Goal: Find specific page/section: Find specific page/section

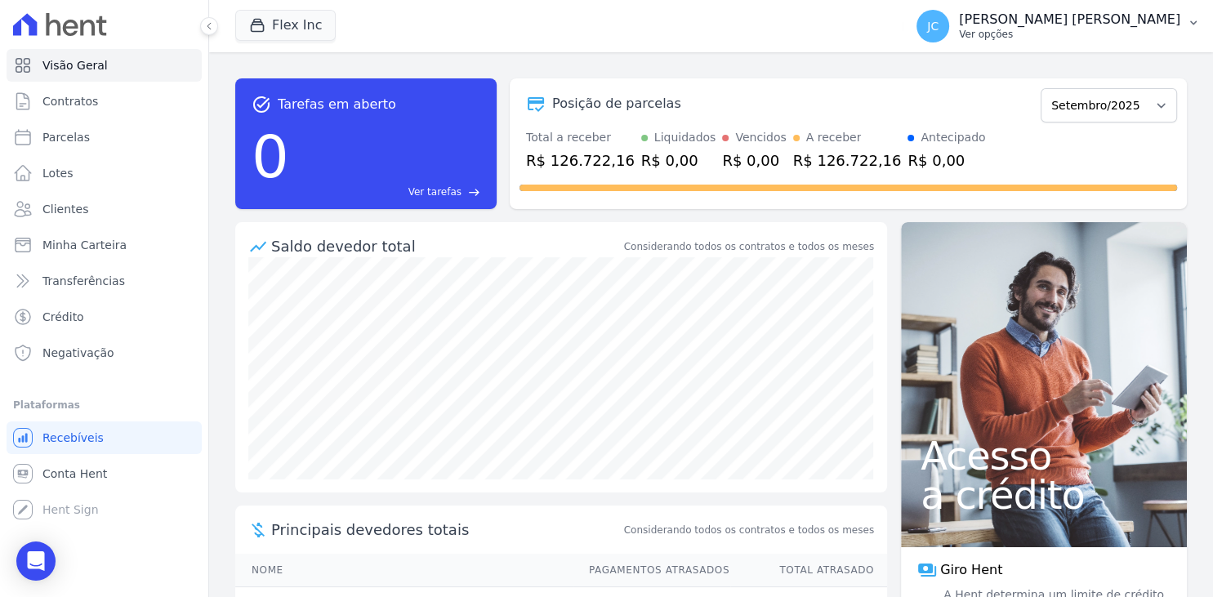
click at [1080, 13] on p "[PERSON_NAME] [PERSON_NAME]" at bounding box center [1069, 19] width 221 height 16
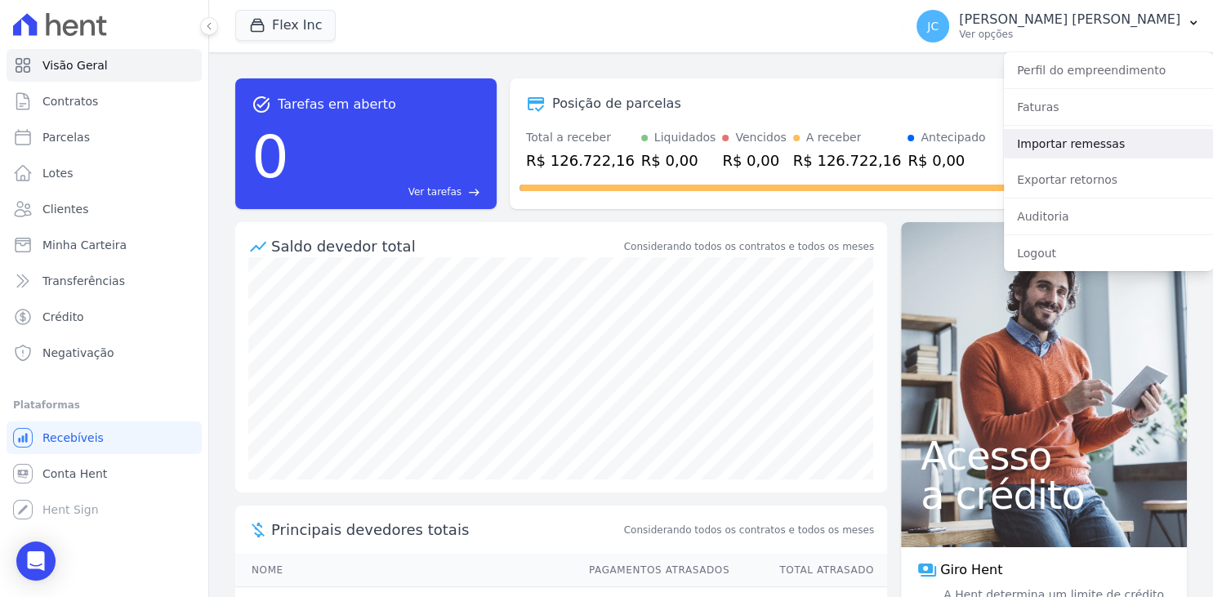
click at [1074, 148] on link "Importar remessas" at bounding box center [1108, 143] width 209 height 29
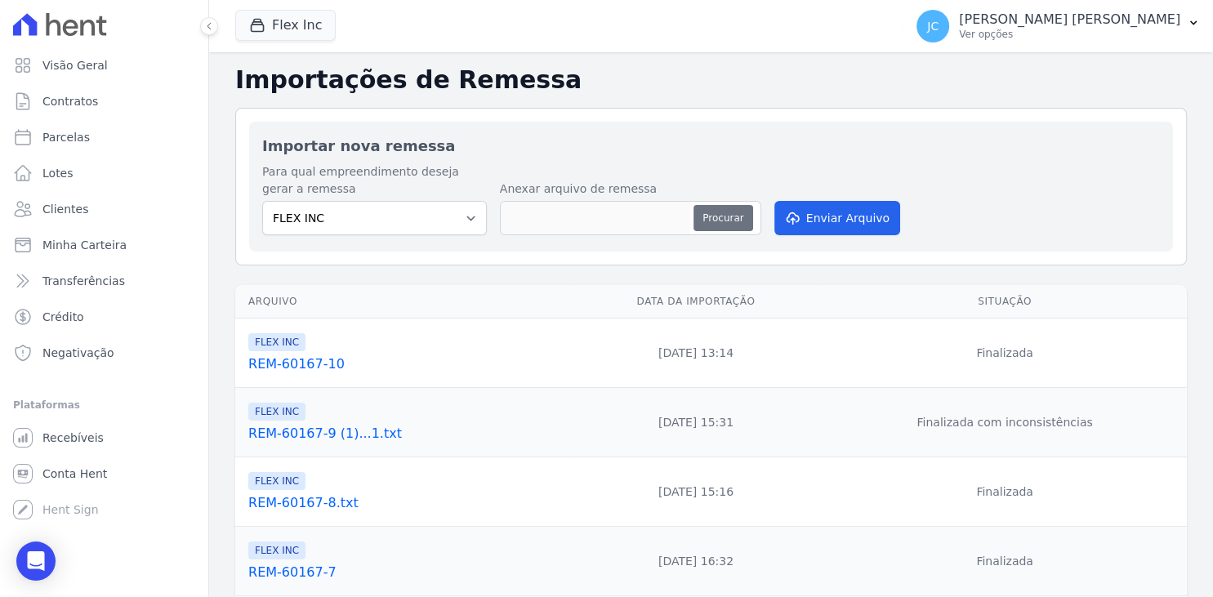
click at [721, 217] on button "Procurar" at bounding box center [723, 218] width 59 height 26
type input "REM-60167-11"
click at [838, 211] on button "Enviar Arquivo" at bounding box center [838, 218] width 126 height 34
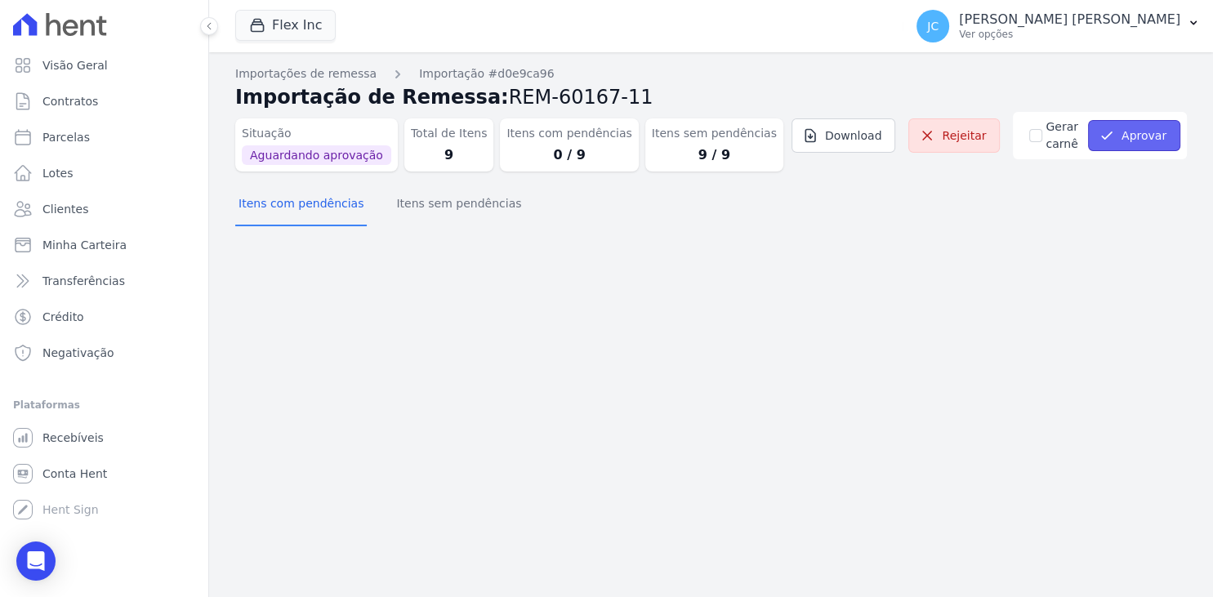
click at [1141, 136] on button "Aprovar" at bounding box center [1134, 135] width 92 height 31
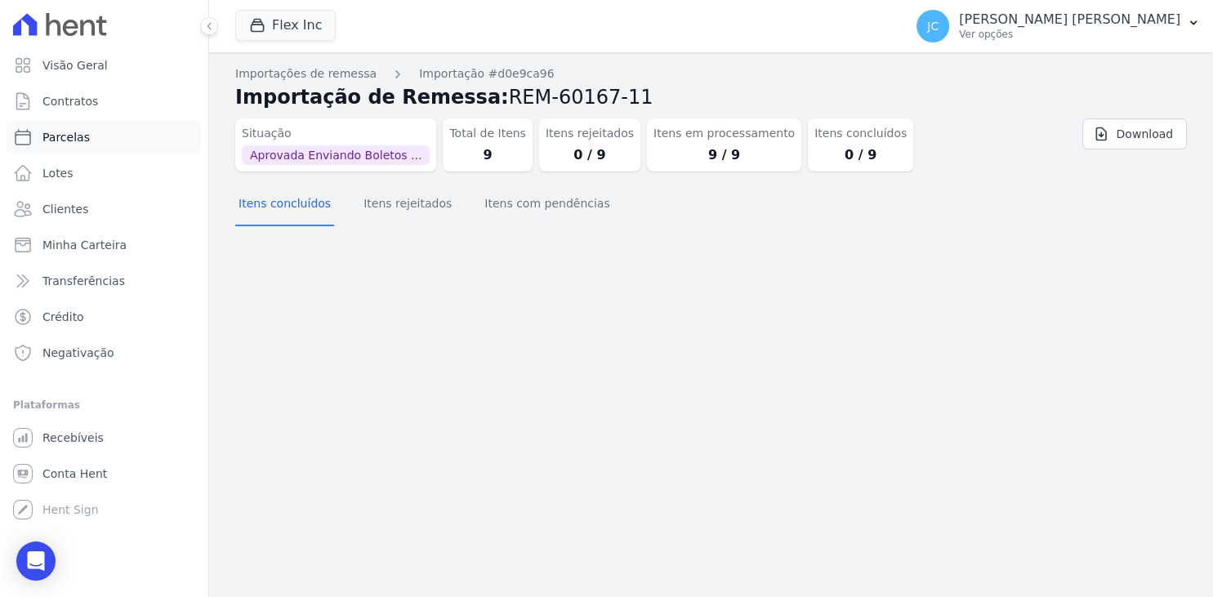
click at [101, 130] on link "Parcelas" at bounding box center [104, 137] width 195 height 33
select select
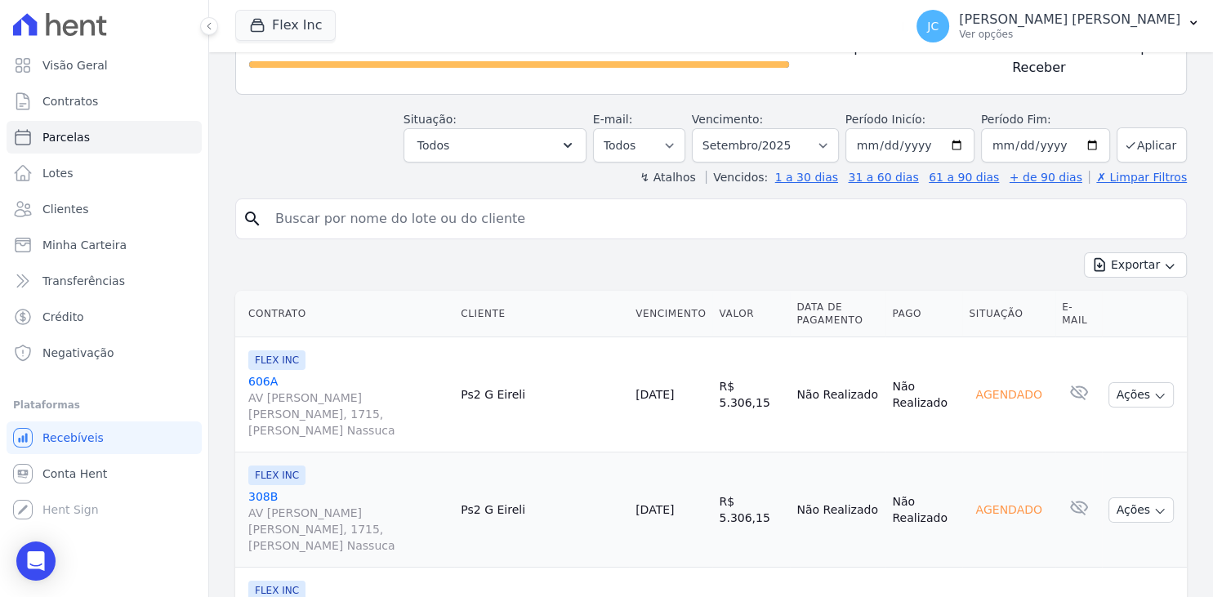
scroll to position [105, 0]
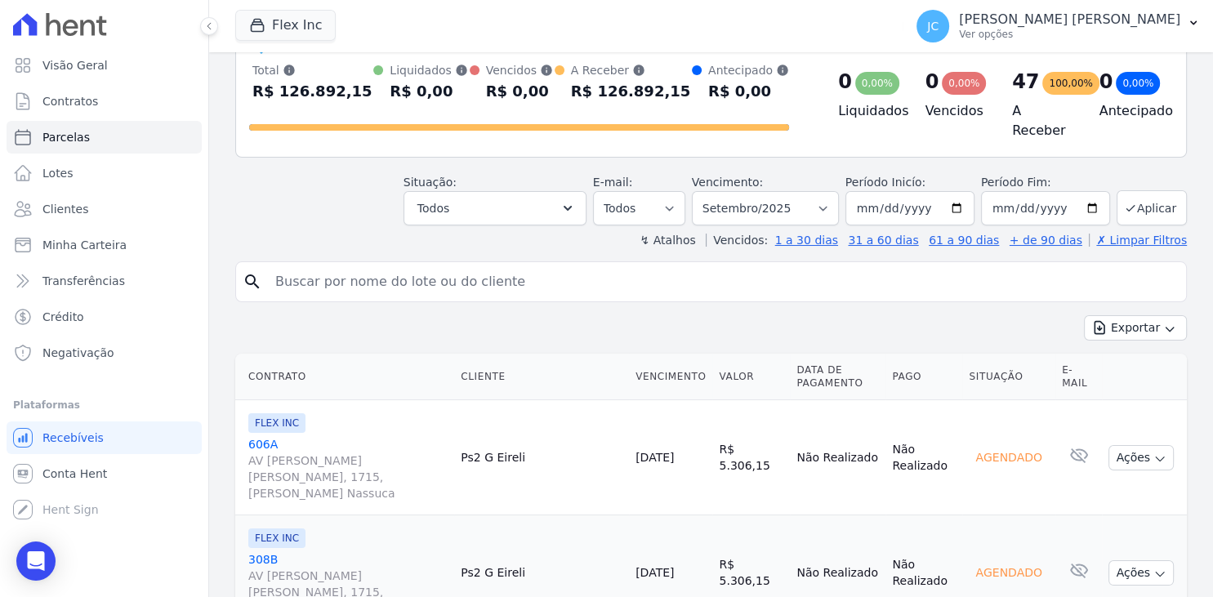
click at [1012, 369] on th "Situação" at bounding box center [1009, 377] width 93 height 47
click at [587, 195] on button "Todos" at bounding box center [495, 208] width 183 height 34
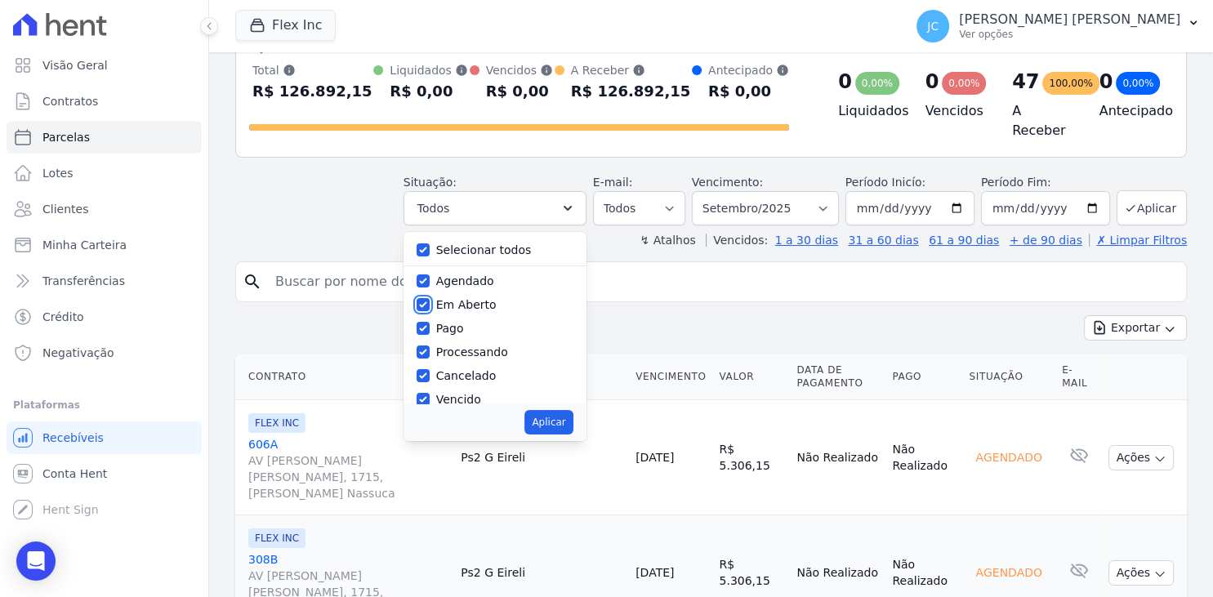
click at [430, 298] on input "Em Aberto" at bounding box center [423, 304] width 13 height 13
checkbox input "false"
click at [430, 322] on input "Pago" at bounding box center [423, 328] width 13 height 13
checkbox input "false"
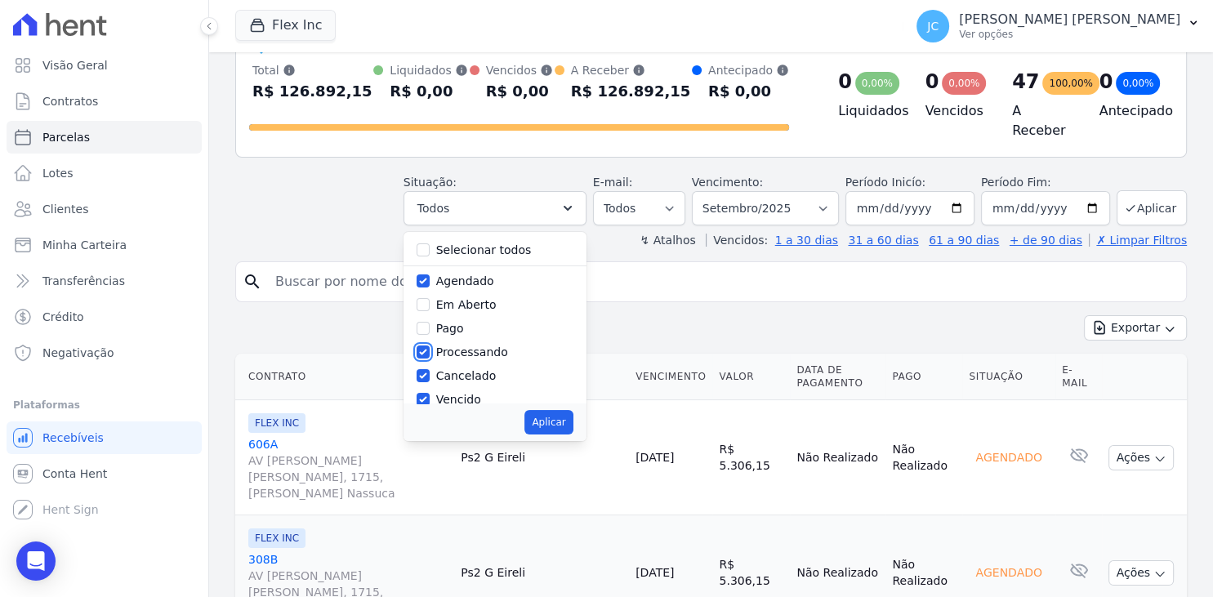
click at [430, 344] on div at bounding box center [423, 352] width 13 height 16
click at [430, 346] on input "Processando" at bounding box center [423, 352] width 13 height 13
checkbox input "false"
click at [430, 369] on input "Cancelado" at bounding box center [423, 375] width 13 height 13
checkbox input "false"
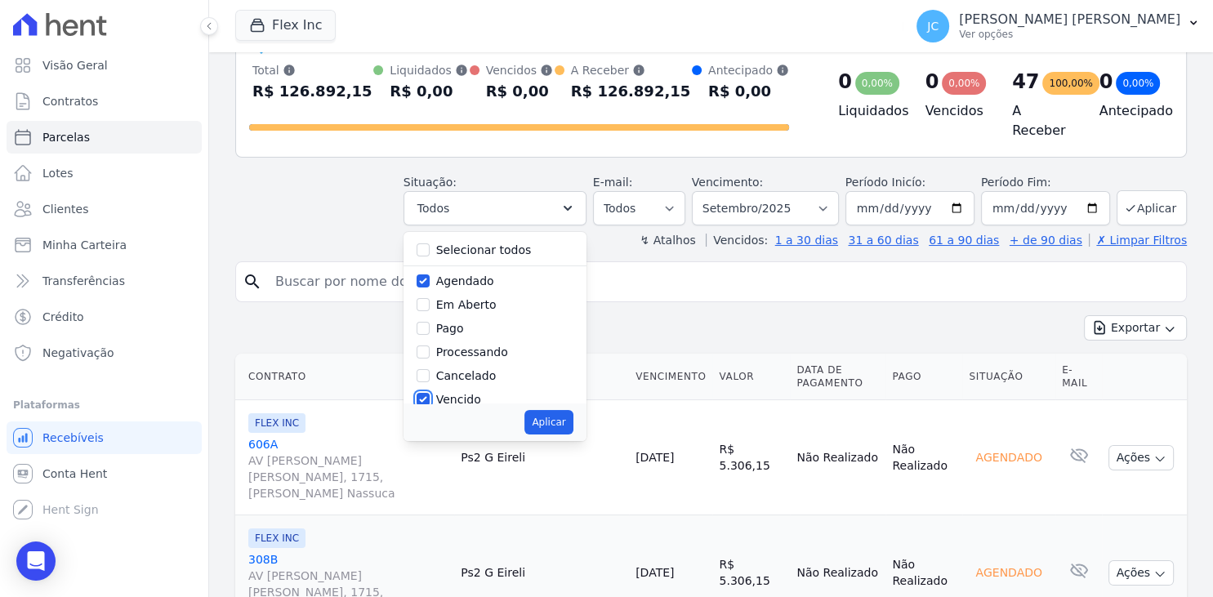
click at [430, 393] on input "Vencido" at bounding box center [423, 399] width 13 height 13
checkbox input "false"
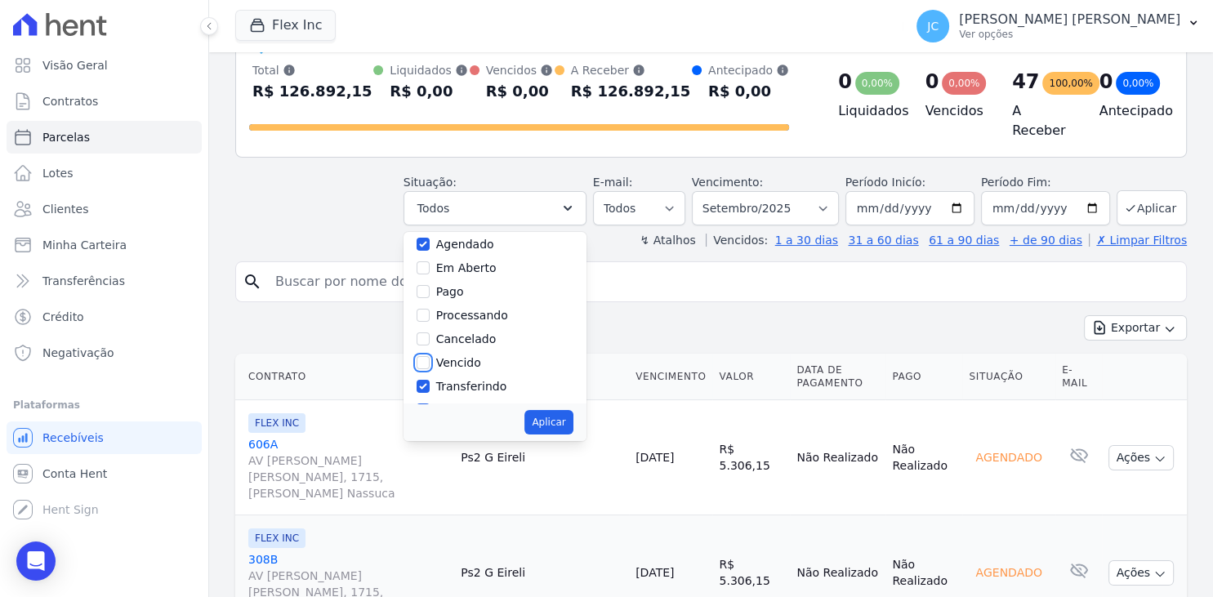
scroll to position [90, 0]
click at [430, 327] on input "Transferindo" at bounding box center [423, 333] width 13 height 13
checkbox input "false"
click at [430, 351] on input "Depositado" at bounding box center [423, 357] width 13 height 13
checkbox input "false"
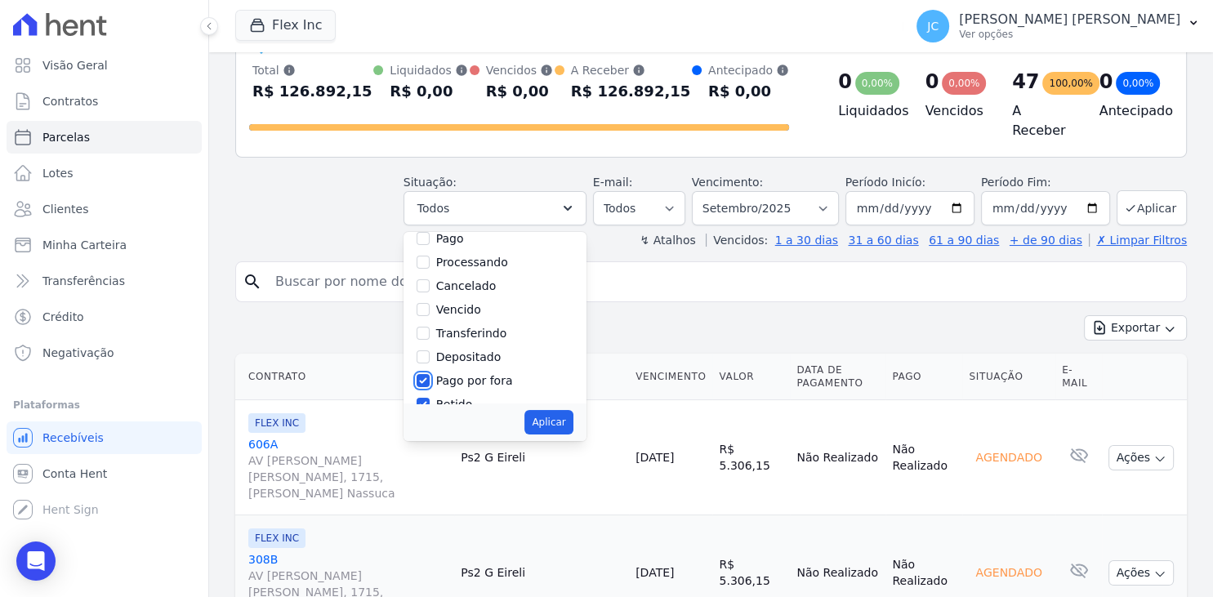
click at [430, 374] on input "Pago por fora" at bounding box center [423, 380] width 13 height 13
checkbox input "false"
click at [430, 382] on input "Retido" at bounding box center [423, 385] width 13 height 13
checkbox input "false"
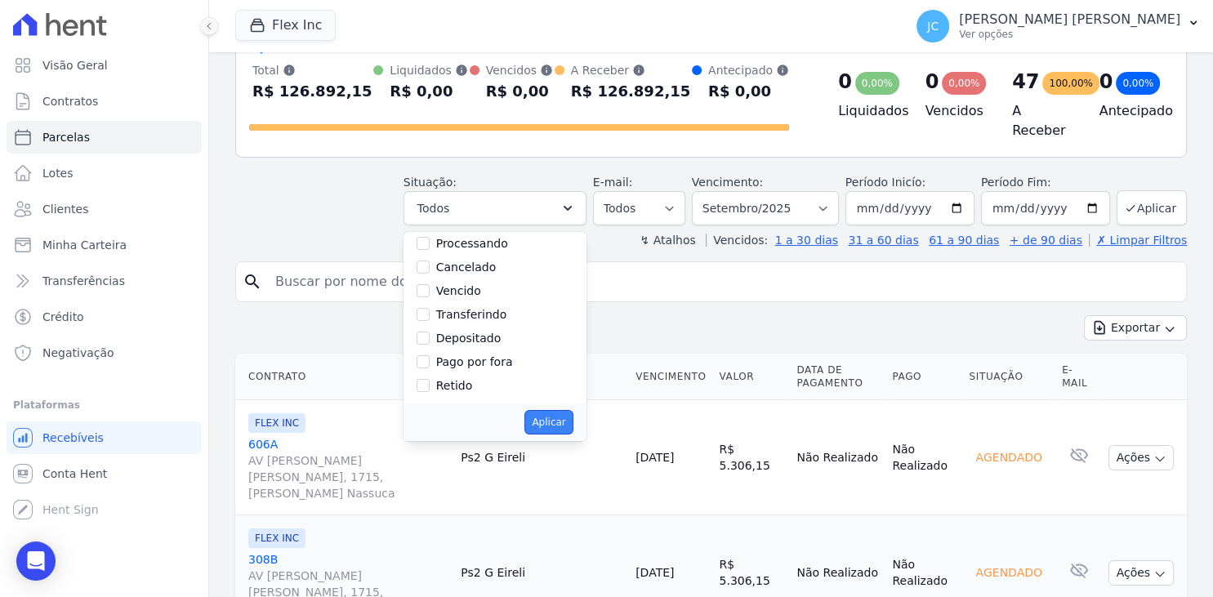
click at [573, 421] on button "Aplicar" at bounding box center [549, 422] width 48 height 25
select select "scheduled"
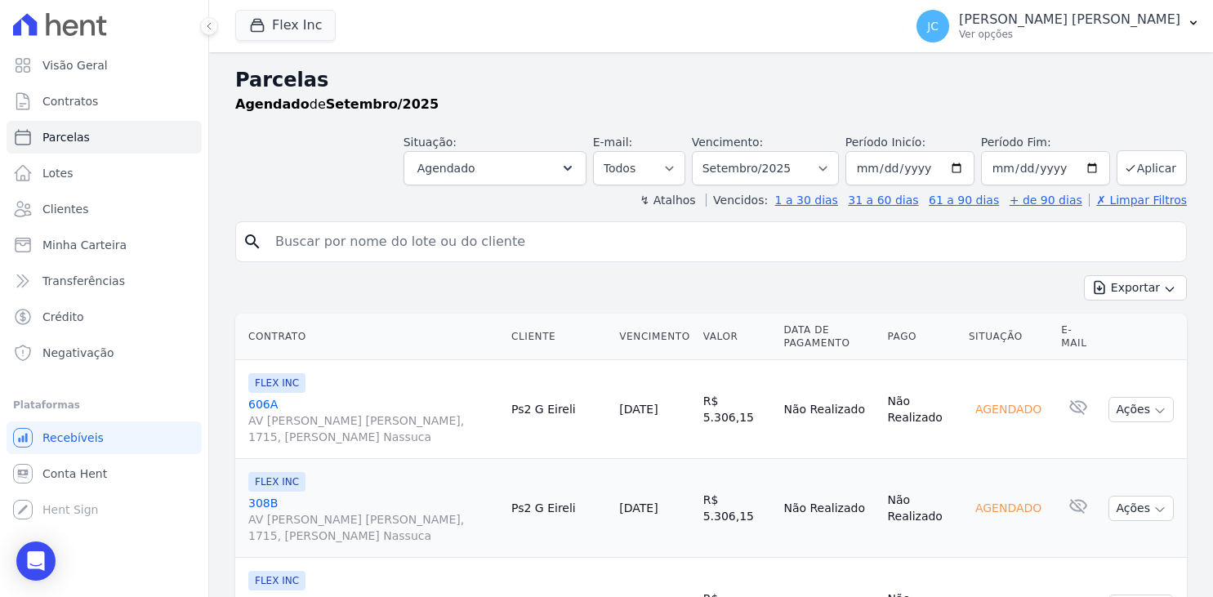
select select
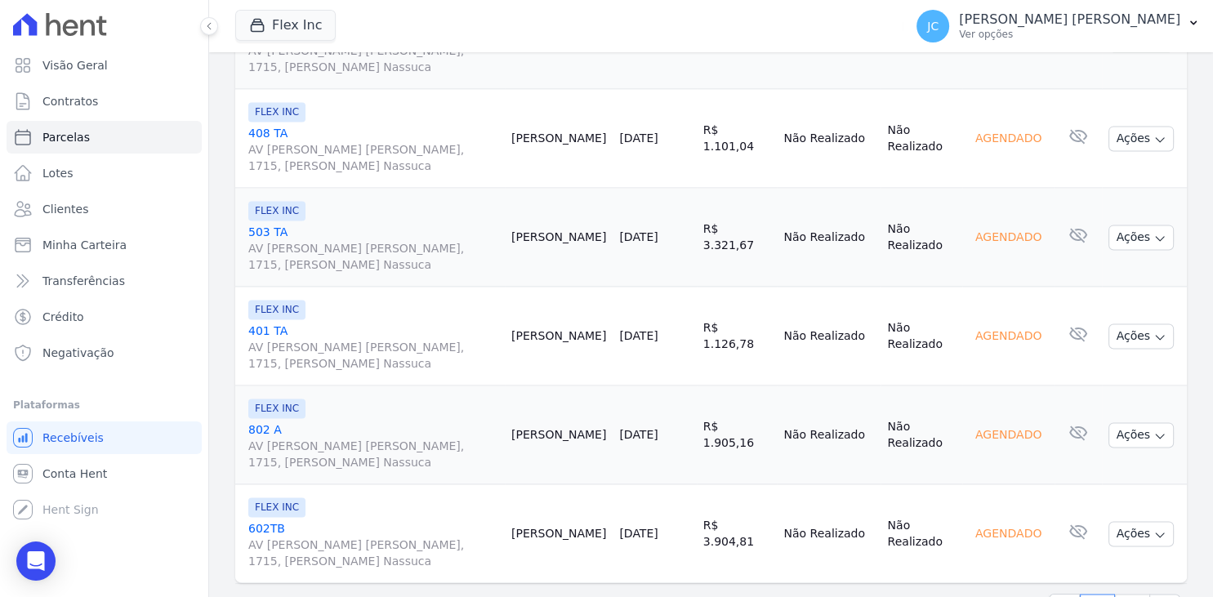
scroll to position [2300, 0]
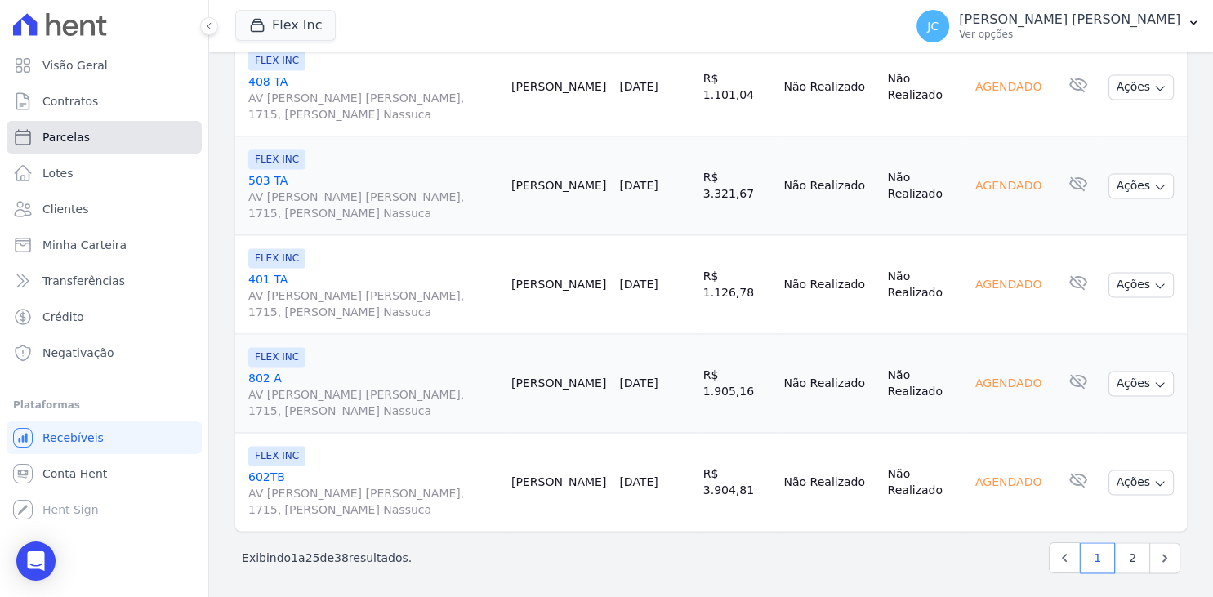
click at [105, 124] on link "Parcelas" at bounding box center [104, 137] width 195 height 33
click at [106, 132] on link "Parcelas" at bounding box center [104, 137] width 195 height 33
select select
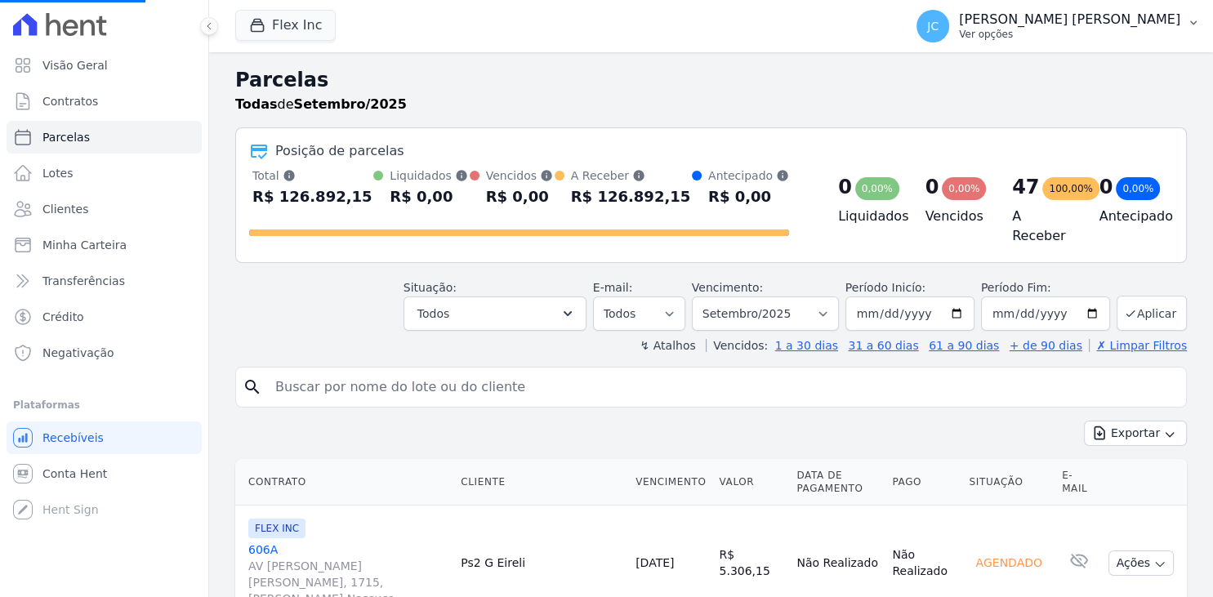
click at [1105, 29] on p "Ver opções" at bounding box center [1069, 34] width 221 height 13
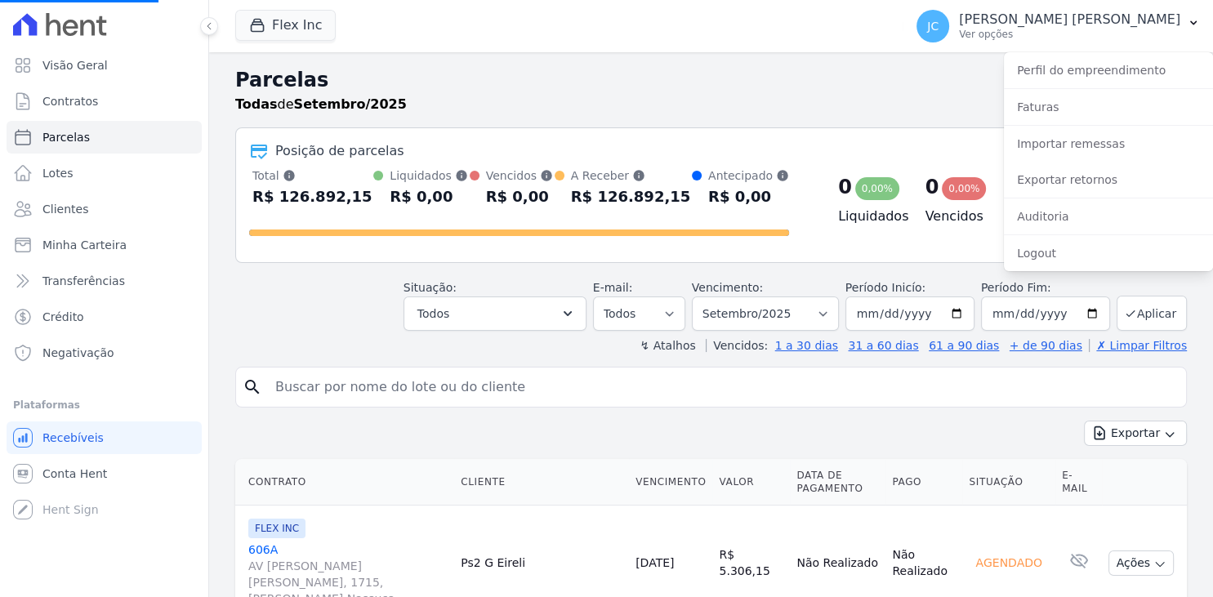
select select
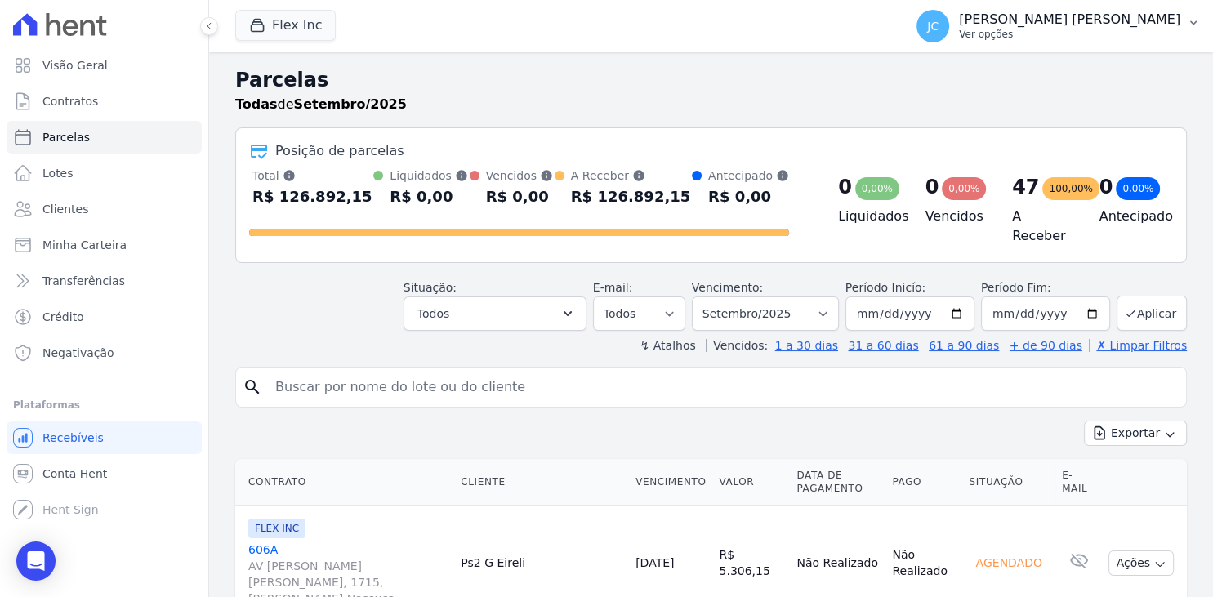
click at [1142, 38] on p "Ver opções" at bounding box center [1069, 34] width 221 height 13
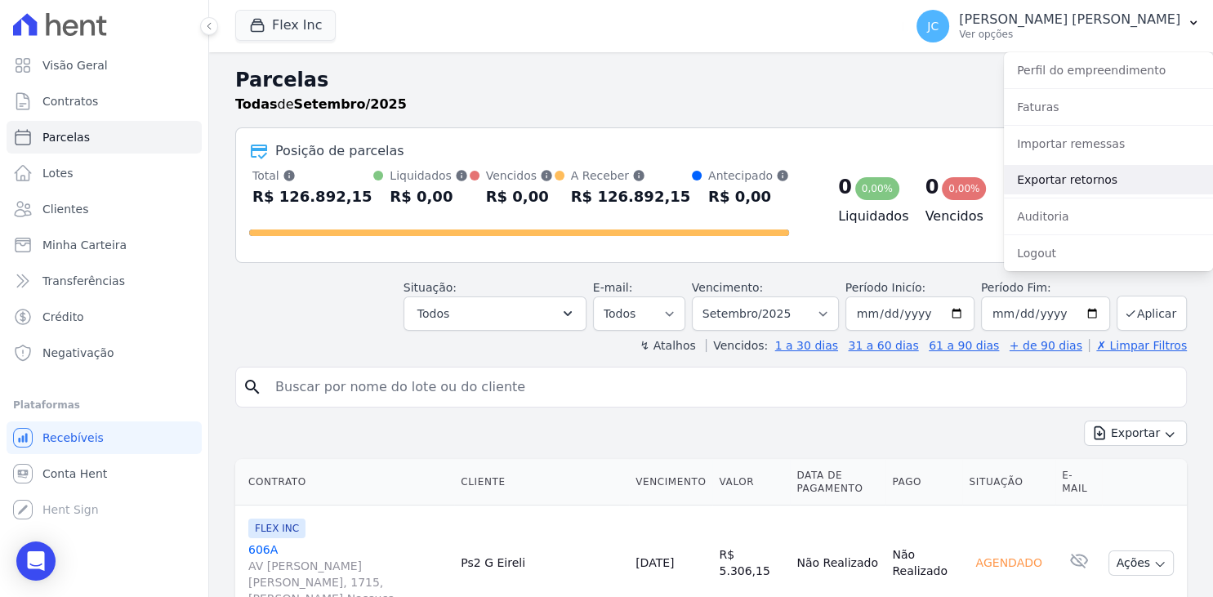
click at [1090, 167] on link "Exportar retornos" at bounding box center [1108, 179] width 209 height 29
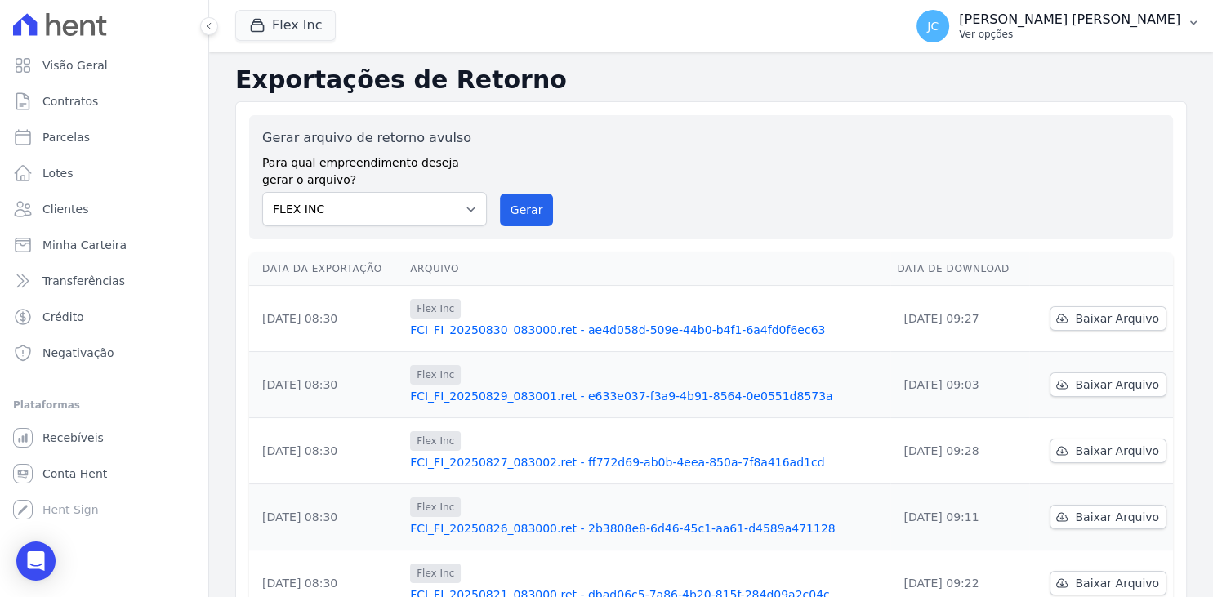
click at [1128, 17] on p "[PERSON_NAME] [PERSON_NAME]" at bounding box center [1069, 19] width 221 height 16
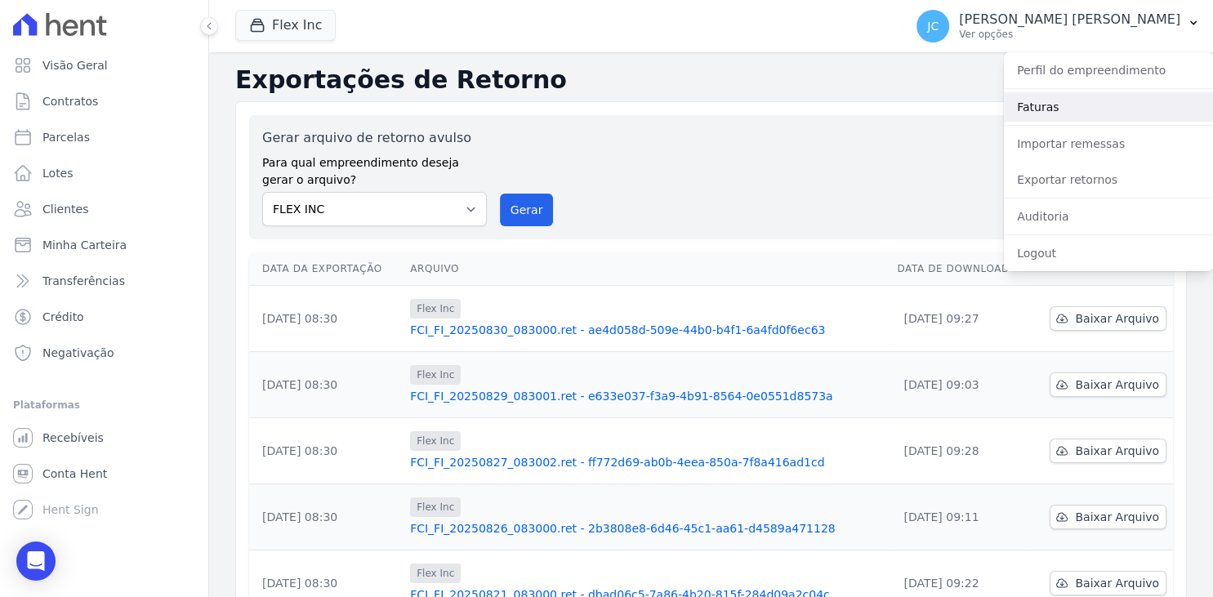
click at [1074, 107] on link "Faturas" at bounding box center [1108, 106] width 209 height 29
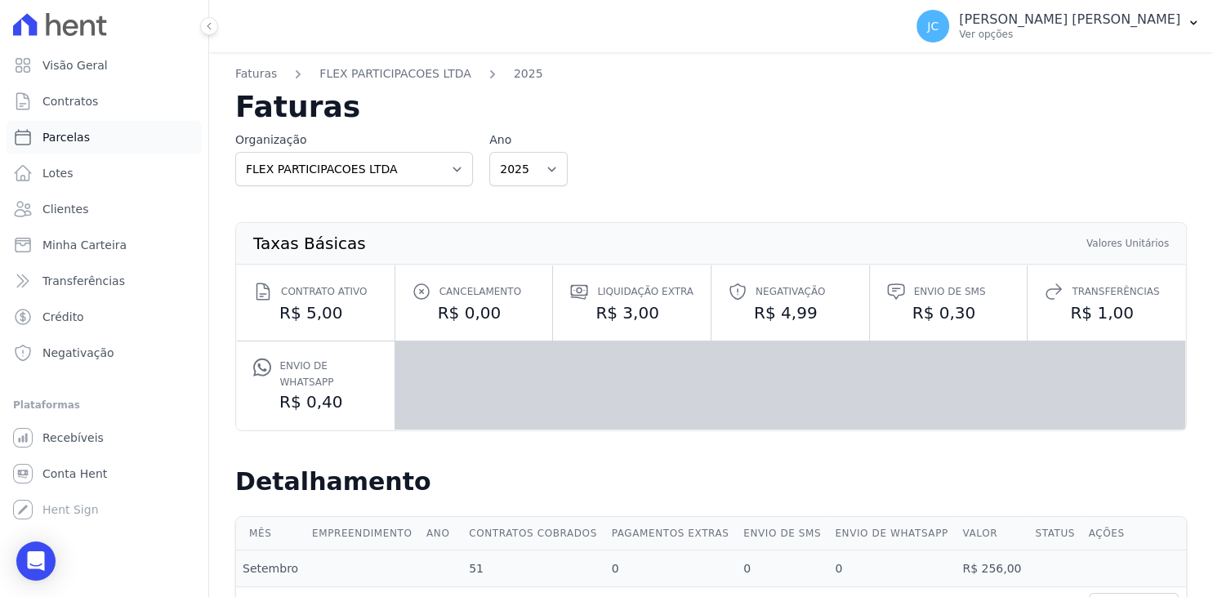
click at [84, 139] on link "Parcelas" at bounding box center [104, 137] width 195 height 33
select select
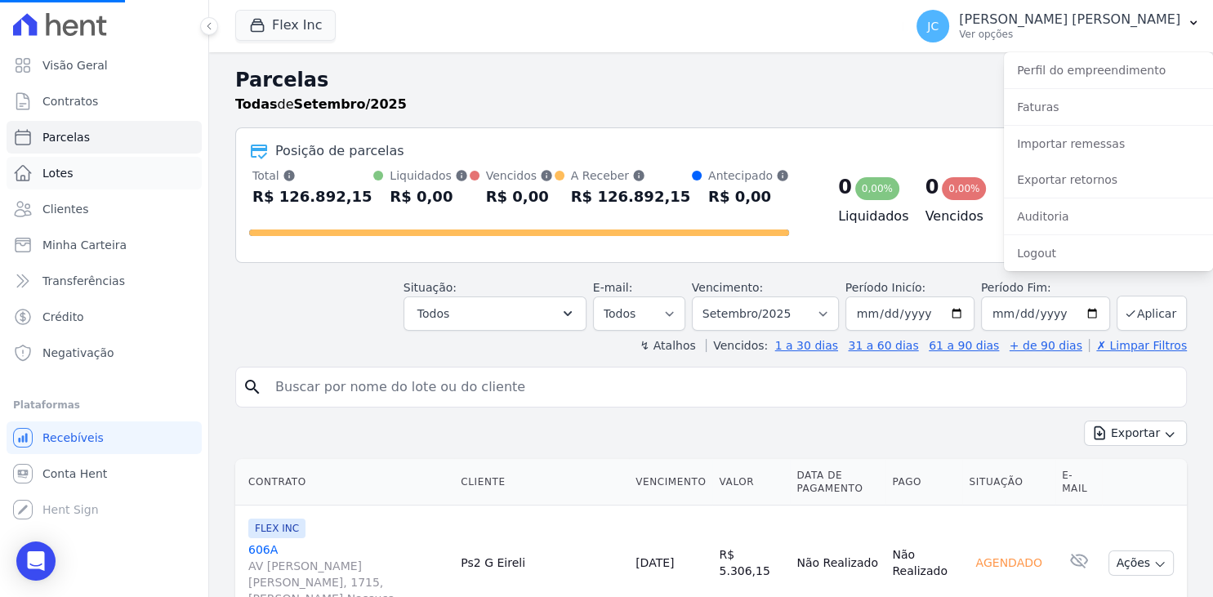
select select
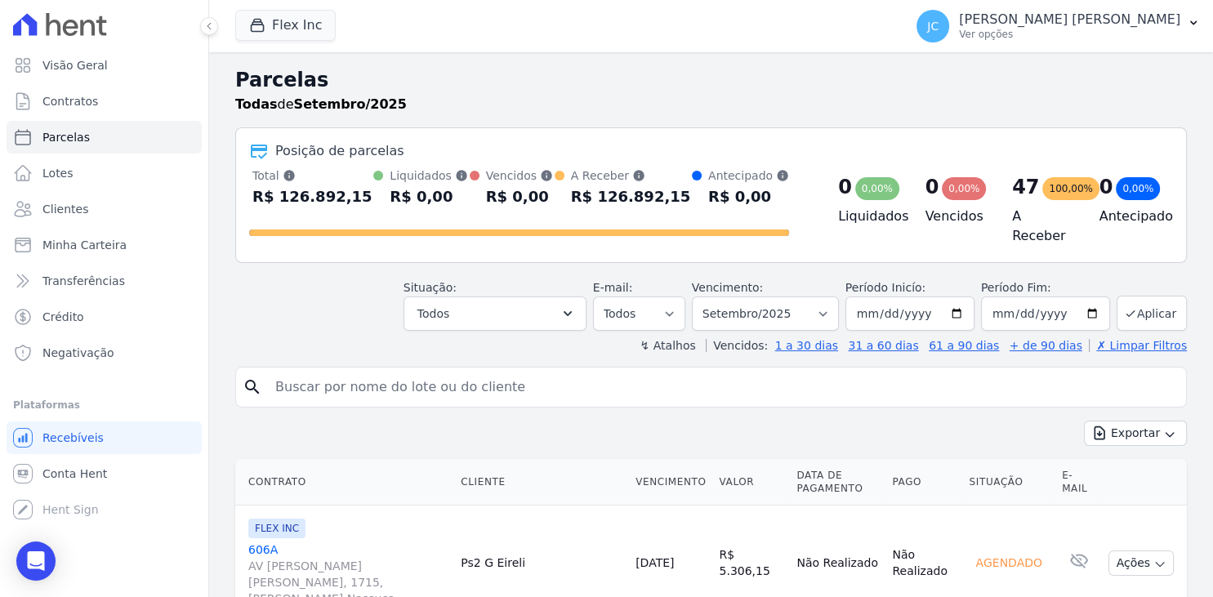
click at [478, 377] on input "search" at bounding box center [723, 387] width 914 height 33
type input "[PERSON_NAME]"
select select
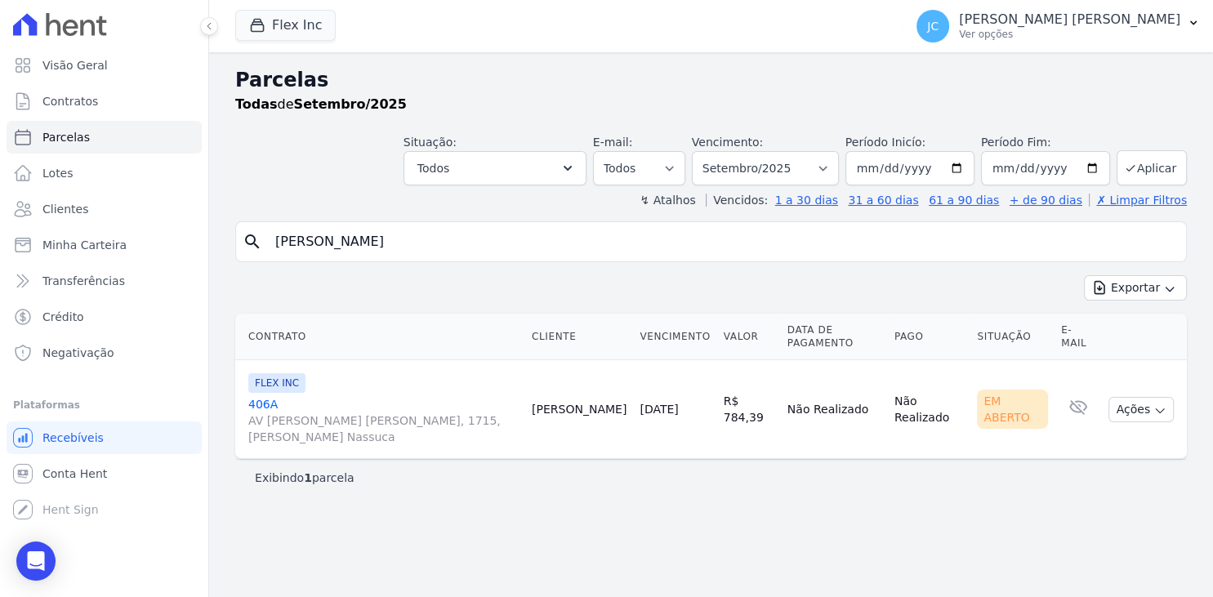
click at [406, 238] on input "[PERSON_NAME]" at bounding box center [723, 242] width 914 height 33
type input "[PERSON_NAME]"
select select
drag, startPoint x: 346, startPoint y: 252, endPoint x: 172, endPoint y: 261, distance: 174.3
click at [266, 258] on input "[PERSON_NAME]" at bounding box center [723, 242] width 914 height 33
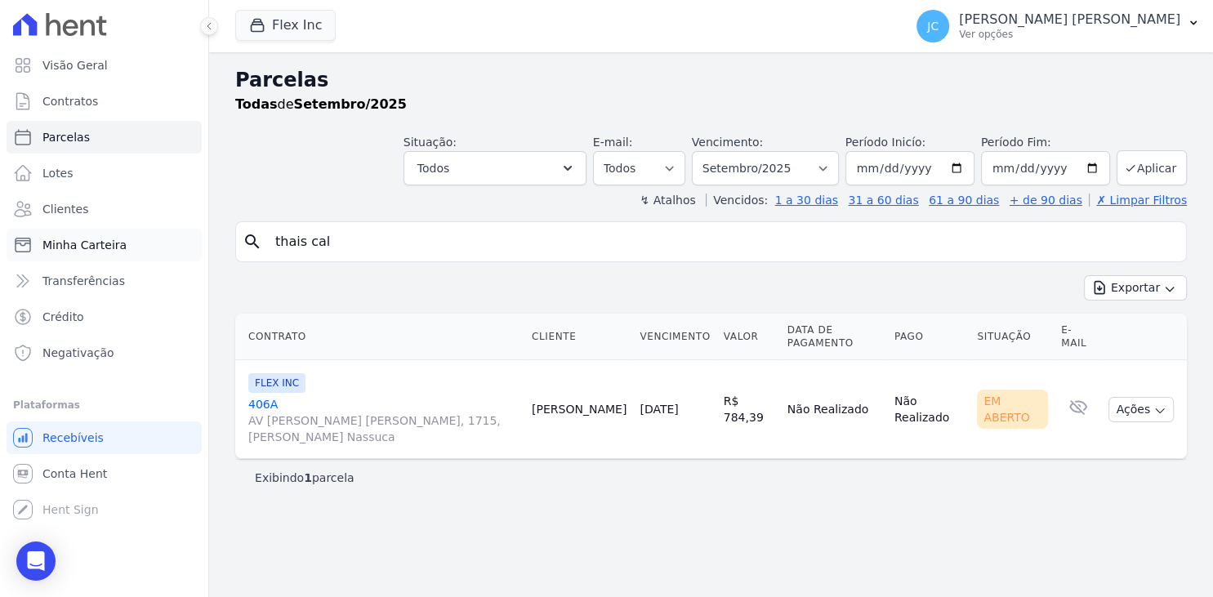
type input "thais cal"
select select
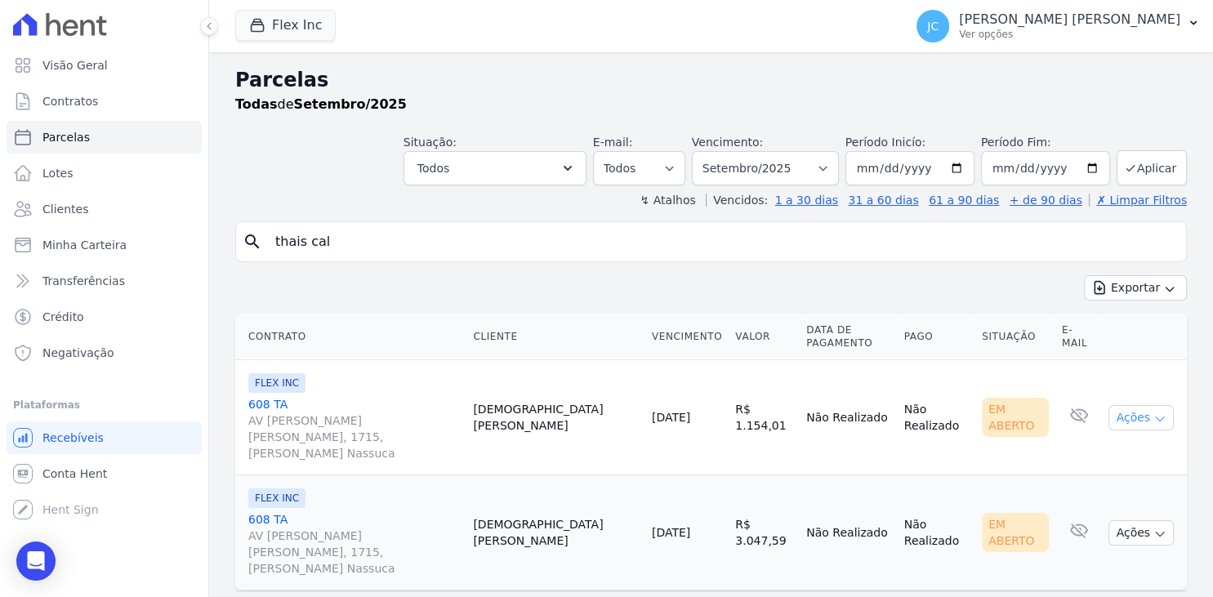
click at [1141, 405] on button "Ações" at bounding box center [1141, 417] width 65 height 25
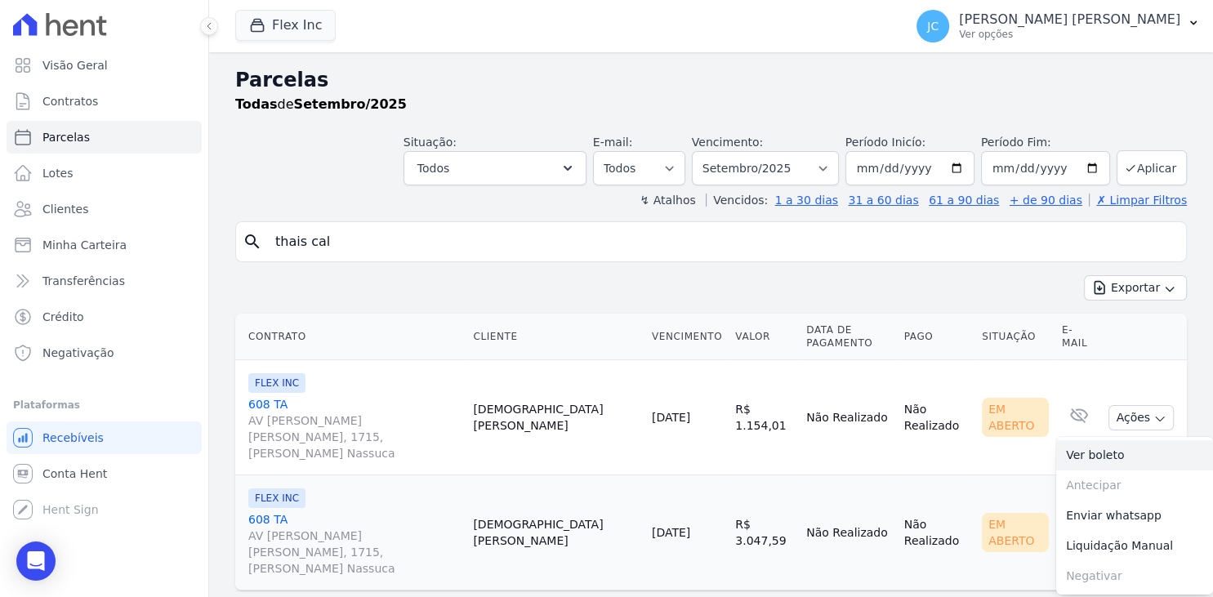
click at [1123, 440] on link "Ver boleto" at bounding box center [1135, 455] width 157 height 30
click at [113, 135] on link "Parcelas" at bounding box center [104, 137] width 195 height 33
select select
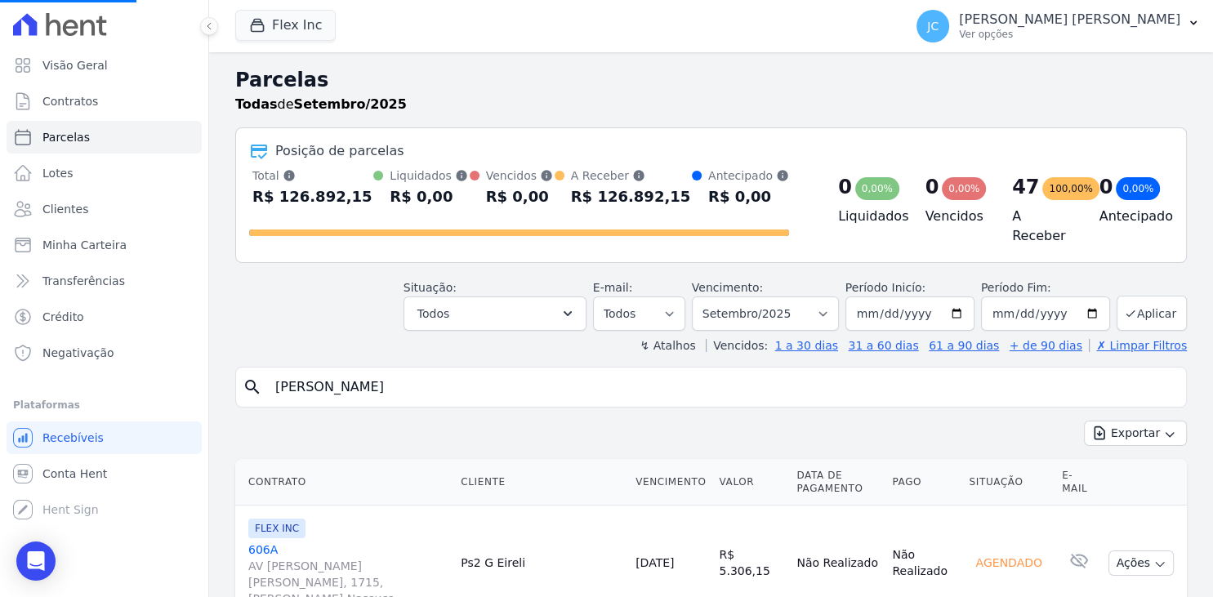
click at [386, 392] on input "[PERSON_NAME]" at bounding box center [723, 387] width 914 height 33
select select
click at [1136, 557] on button "Ações" at bounding box center [1141, 563] width 65 height 25
click at [611, 381] on input "search" at bounding box center [723, 387] width 914 height 33
click at [489, 379] on input "search" at bounding box center [723, 387] width 914 height 33
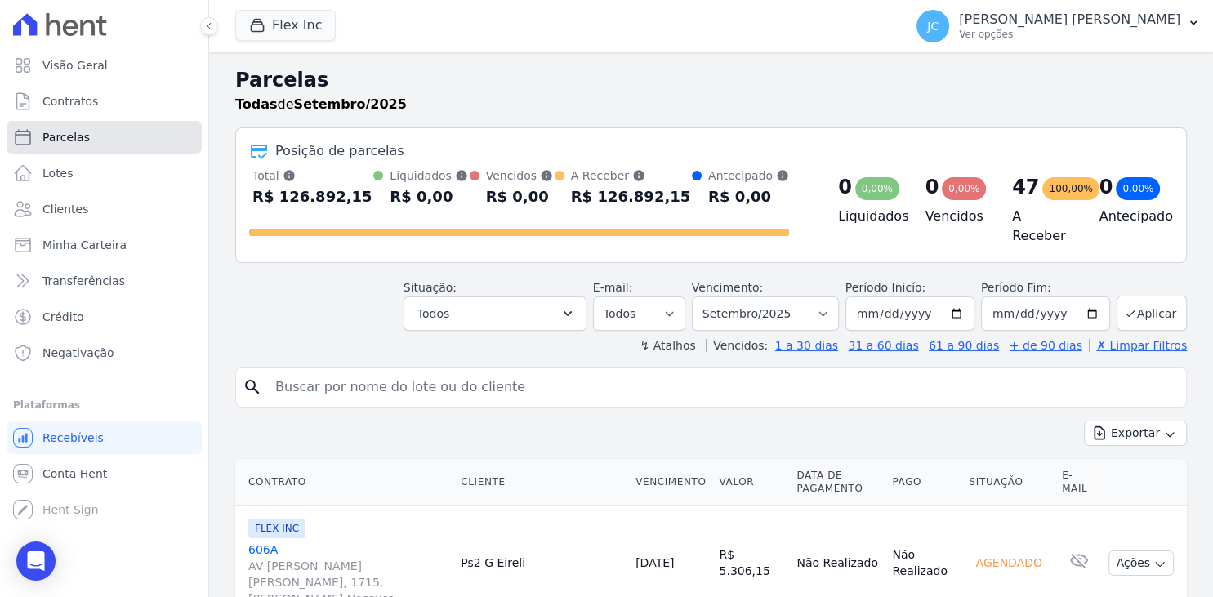
click at [71, 145] on span "Parcelas" at bounding box center [65, 137] width 47 height 16
select select
click at [332, 383] on input "search" at bounding box center [723, 387] width 914 height 33
type input "[PERSON_NAME]"
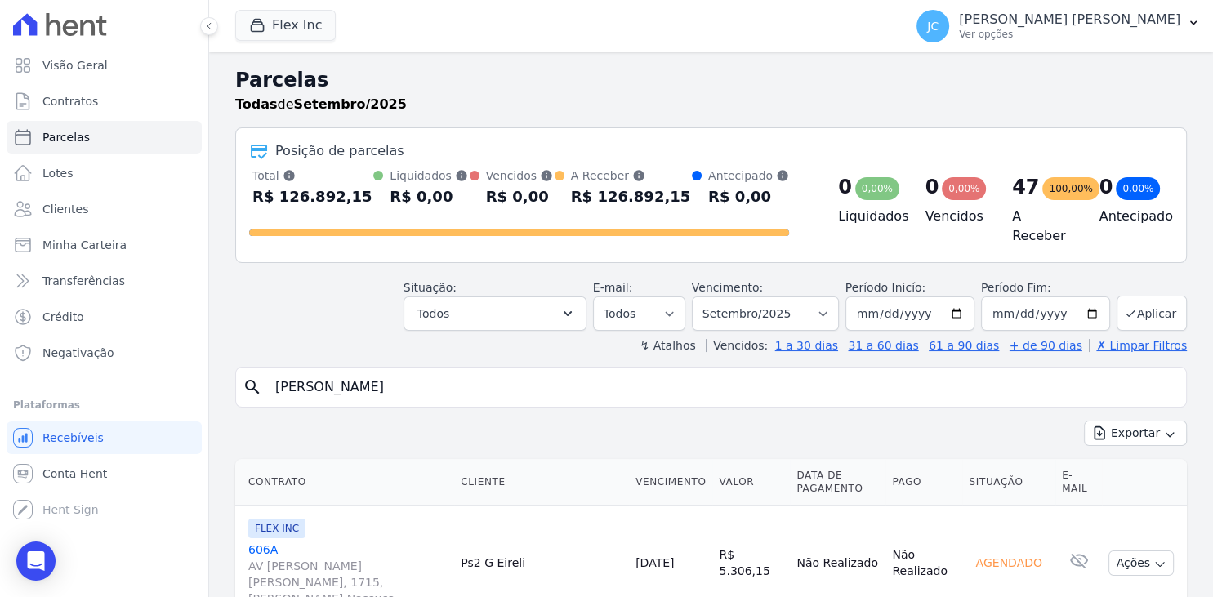
select select
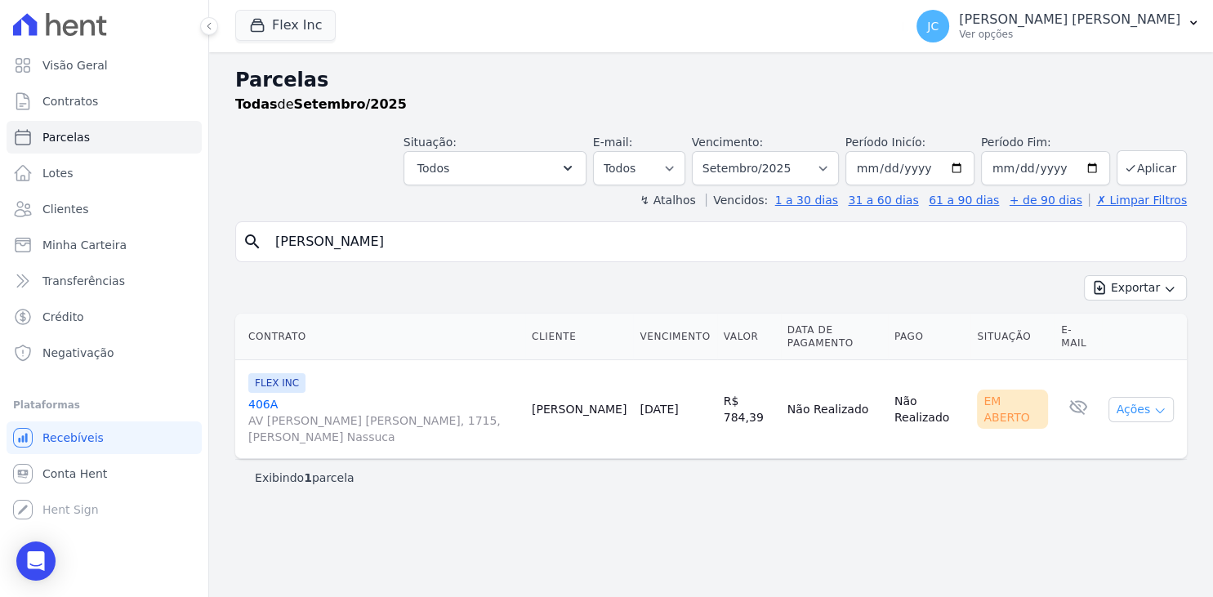
click at [1154, 404] on icon "button" at bounding box center [1160, 410] width 13 height 13
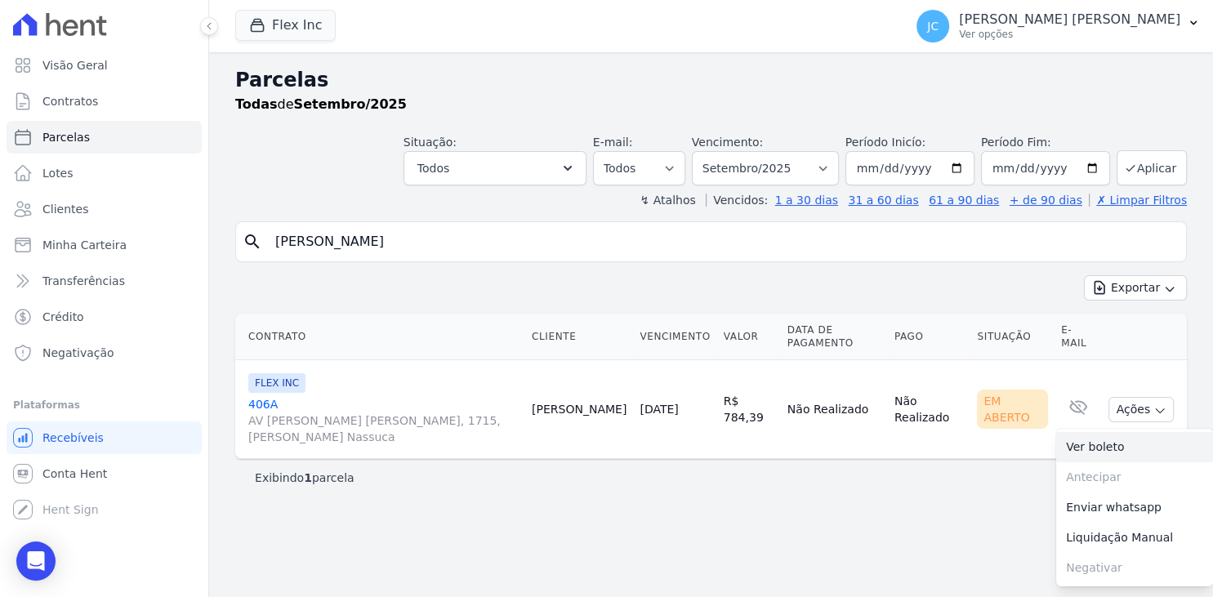
click at [1144, 432] on link "Ver boleto" at bounding box center [1135, 447] width 157 height 30
drag, startPoint x: 410, startPoint y: 257, endPoint x: 233, endPoint y: 259, distance: 177.3
click at [266, 258] on input "[PERSON_NAME]" at bounding box center [723, 242] width 914 height 33
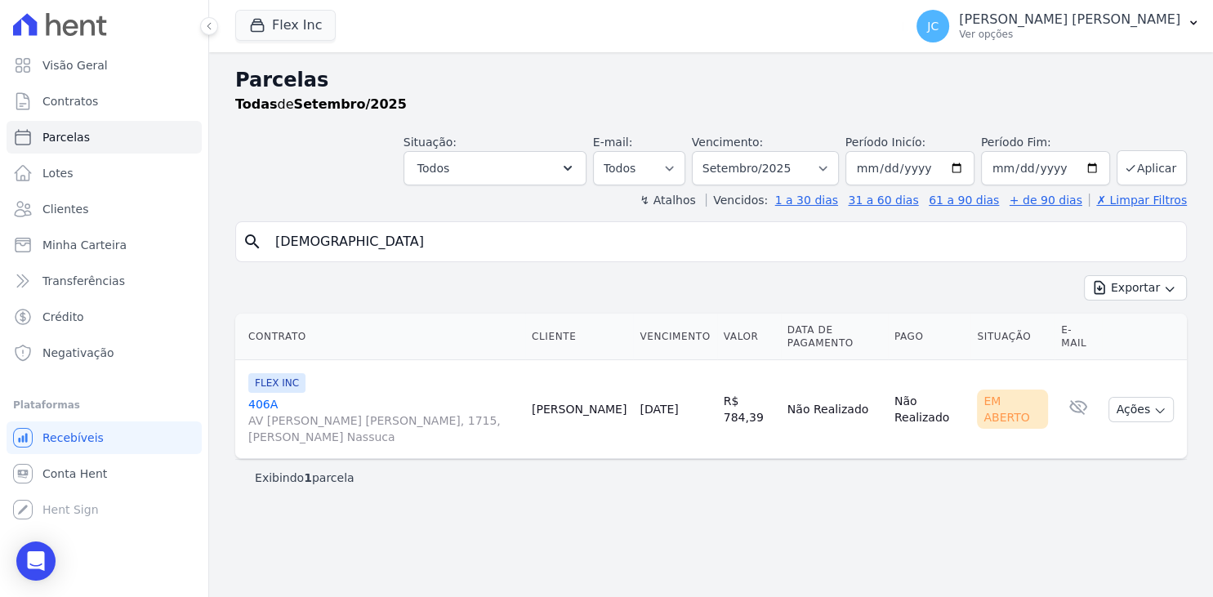
type input "[DEMOGRAPHIC_DATA]"
select select
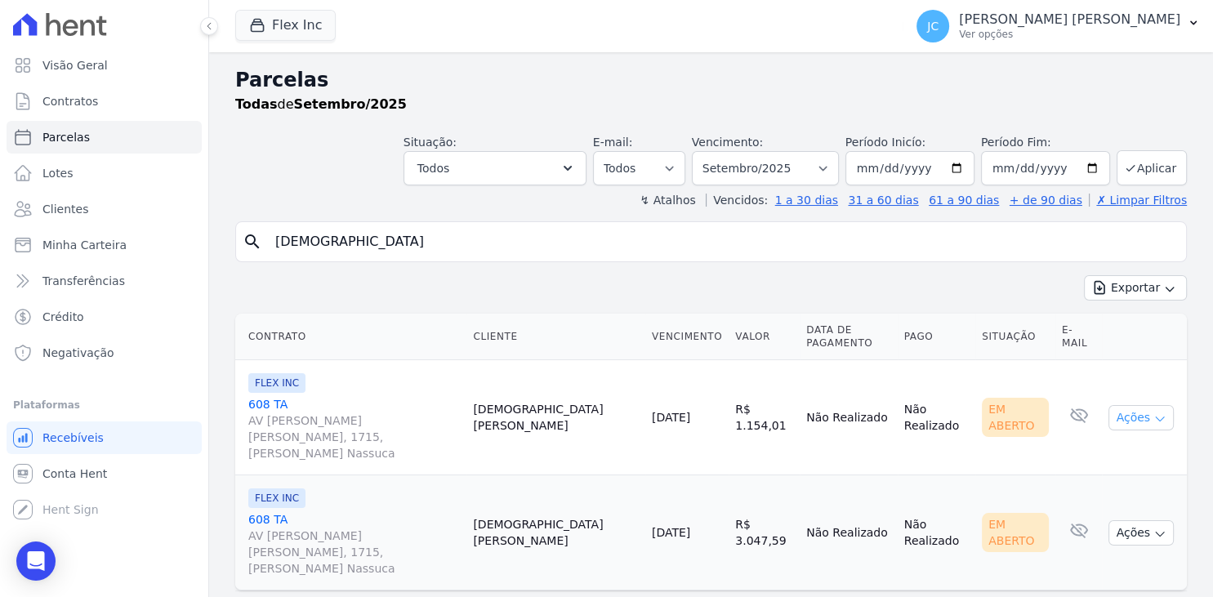
click at [1135, 405] on button "Ações" at bounding box center [1141, 417] width 65 height 25
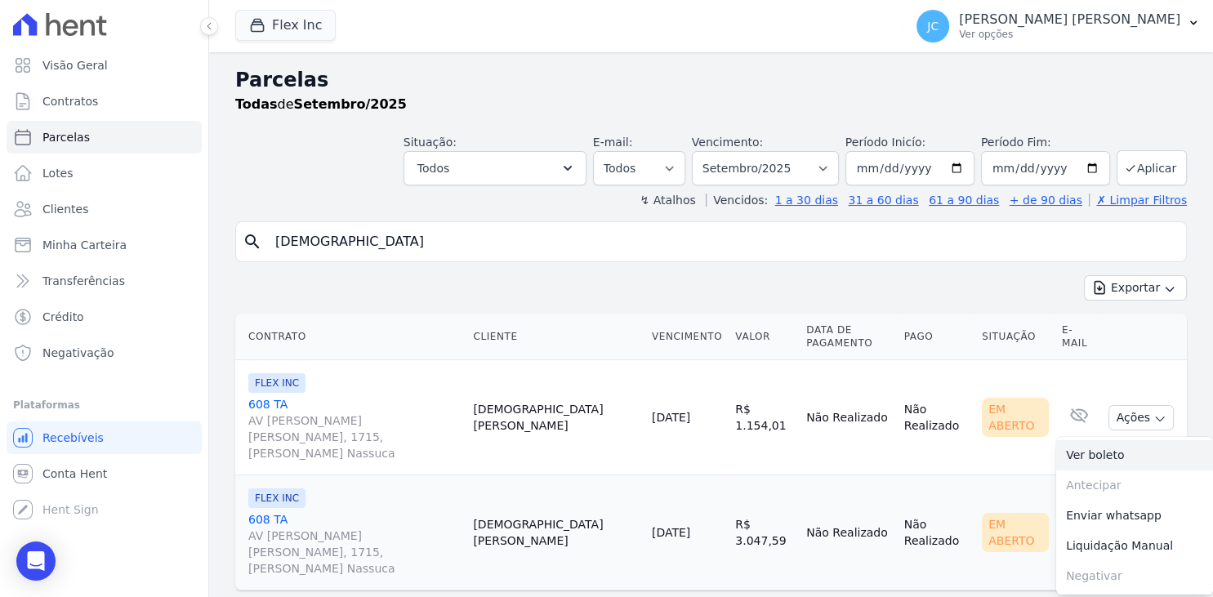
click at [1135, 440] on link "Ver boleto" at bounding box center [1135, 455] width 157 height 30
click at [912, 574] on div "Parcelas Todas de Setembro/2025 Situação: Agendado Em Aberto Pago Processando C…" at bounding box center [711, 346] width 1004 height 588
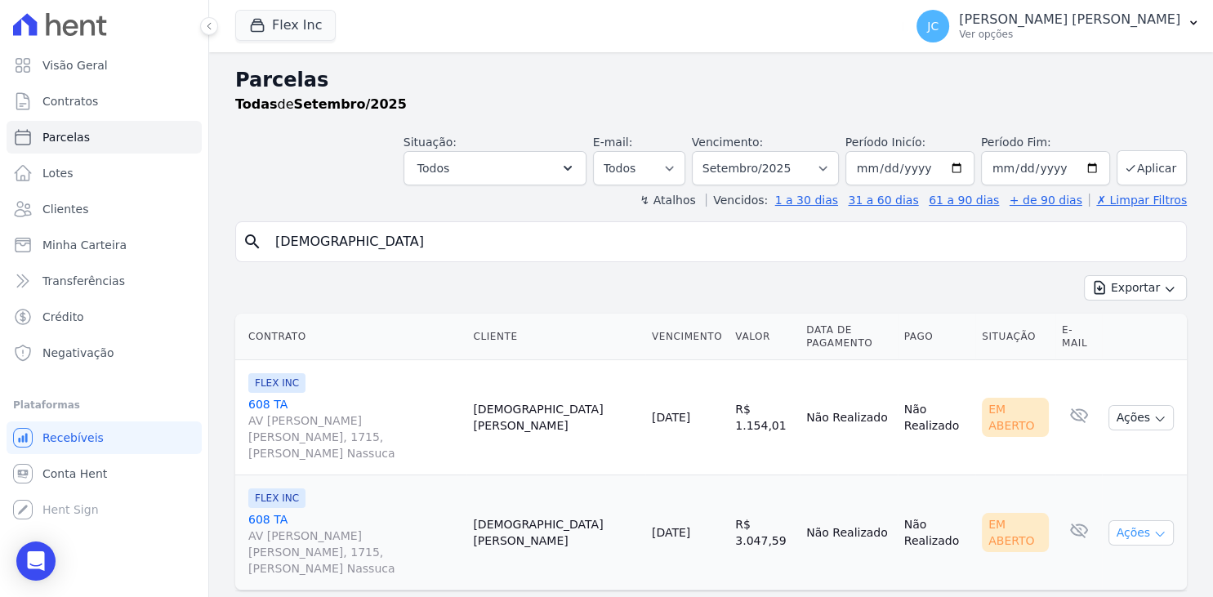
click at [1130, 520] on button "Ações" at bounding box center [1141, 532] width 65 height 25
click at [1106, 556] on link "Ver boleto" at bounding box center [1135, 571] width 157 height 30
click at [1118, 556] on link "Ver boleto" at bounding box center [1135, 571] width 157 height 30
drag, startPoint x: 464, startPoint y: 257, endPoint x: 175, endPoint y: 270, distance: 289.6
click at [266, 258] on input "[DEMOGRAPHIC_DATA]" at bounding box center [723, 242] width 914 height 33
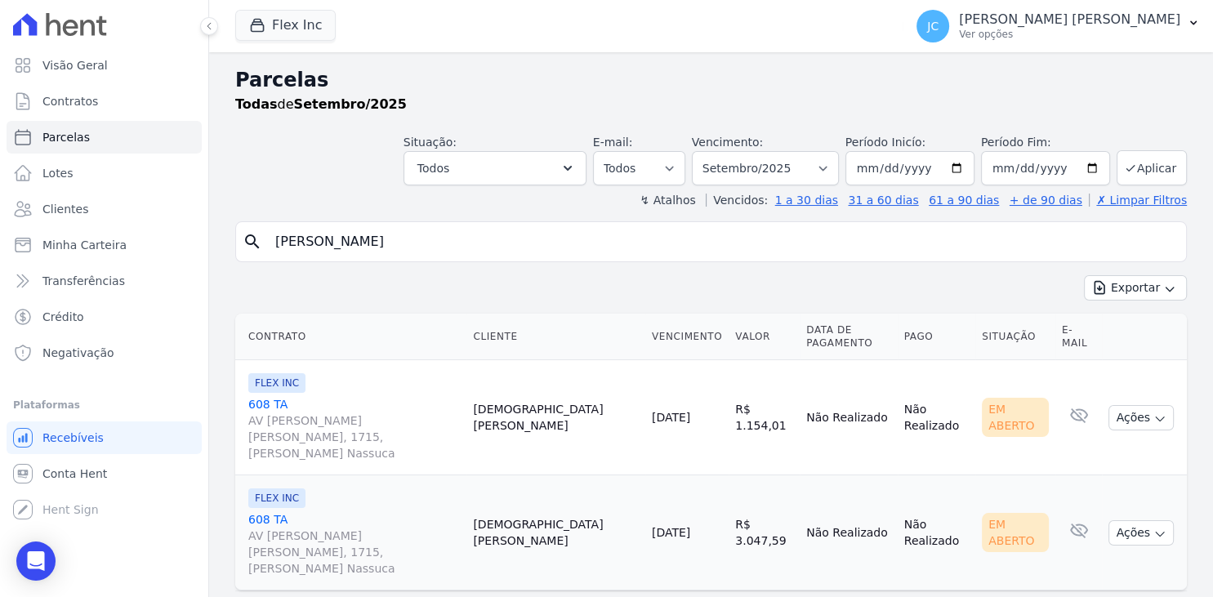
type input "[PERSON_NAME]"
select select
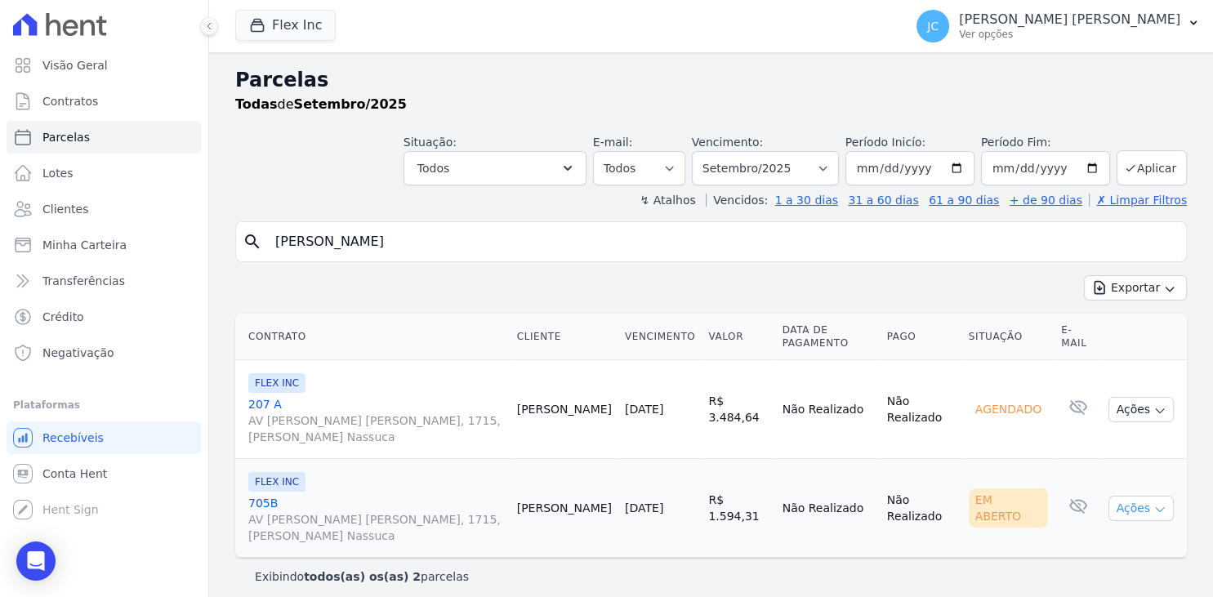
click at [1149, 496] on button "Ações" at bounding box center [1141, 508] width 65 height 25
click at [1122, 531] on link "Ver boleto" at bounding box center [1135, 546] width 157 height 30
drag, startPoint x: 464, startPoint y: 260, endPoint x: 137, endPoint y: 296, distance: 328.8
click at [266, 258] on input "[PERSON_NAME]" at bounding box center [723, 242] width 914 height 33
type input "[PERSON_NAME]"
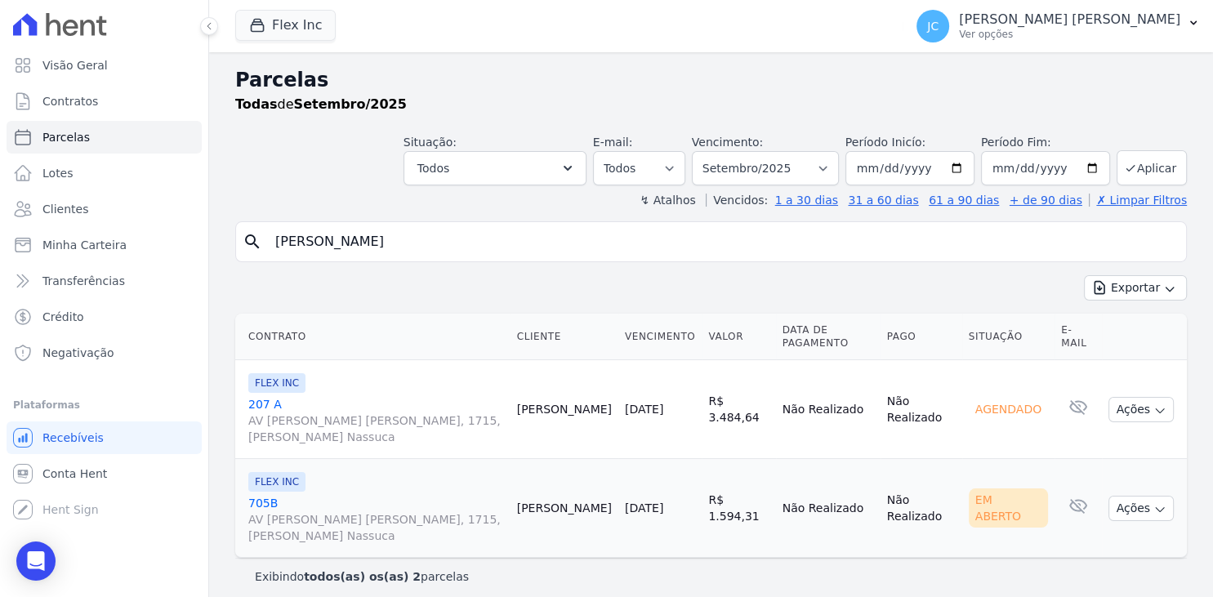
select select
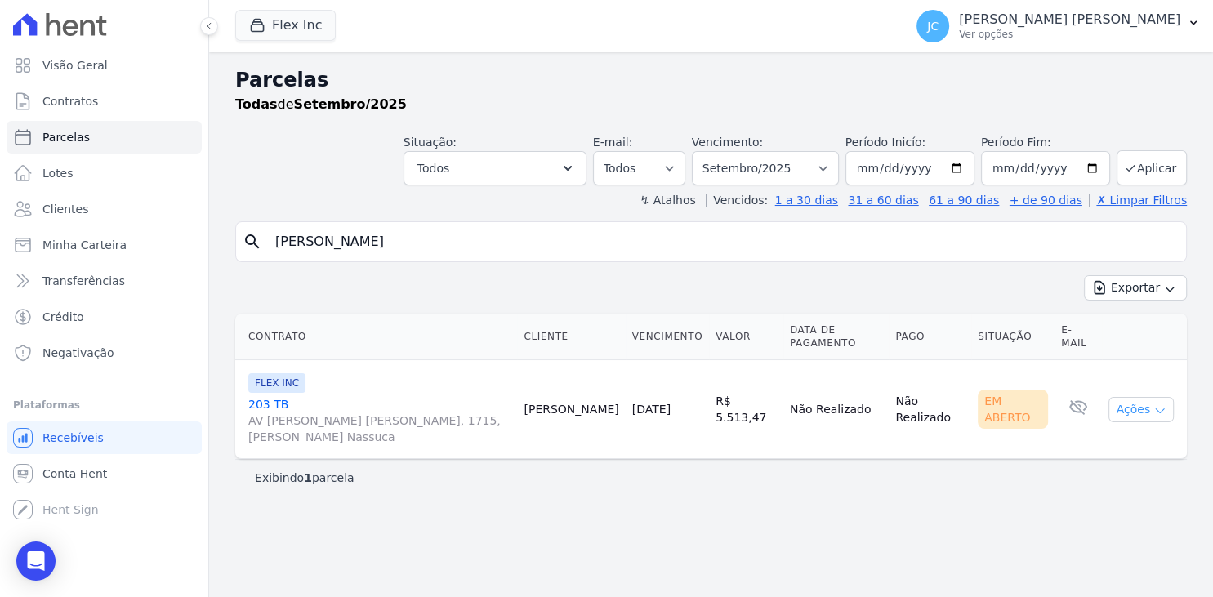
click at [1137, 397] on button "Ações" at bounding box center [1141, 409] width 65 height 25
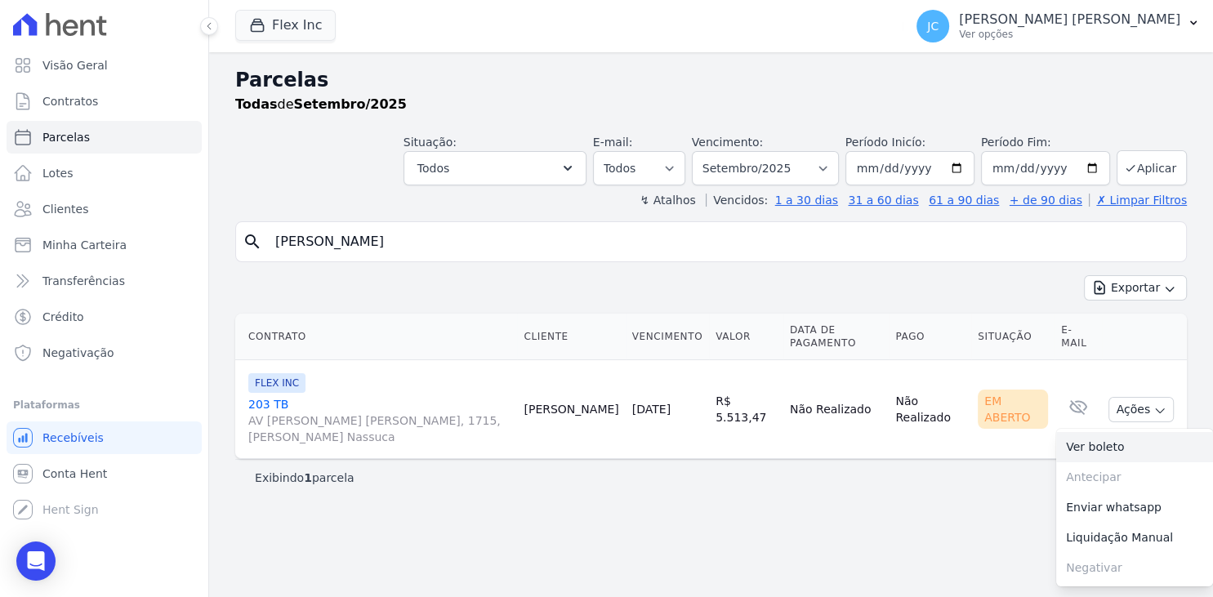
click at [1124, 432] on link "Ver boleto" at bounding box center [1135, 447] width 157 height 30
drag, startPoint x: 453, startPoint y: 255, endPoint x: 141, endPoint y: 283, distance: 312.6
click at [266, 258] on input "[PERSON_NAME]" at bounding box center [723, 242] width 914 height 33
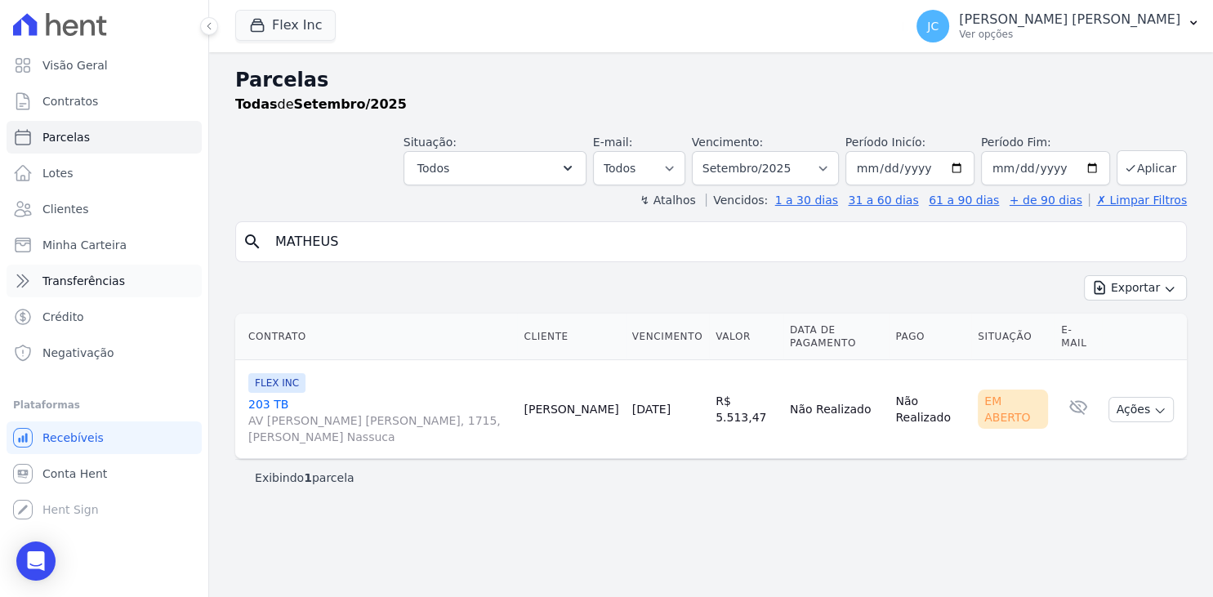
type input "MATHEUS"
select select
click at [1132, 417] on button "Ações" at bounding box center [1141, 409] width 65 height 25
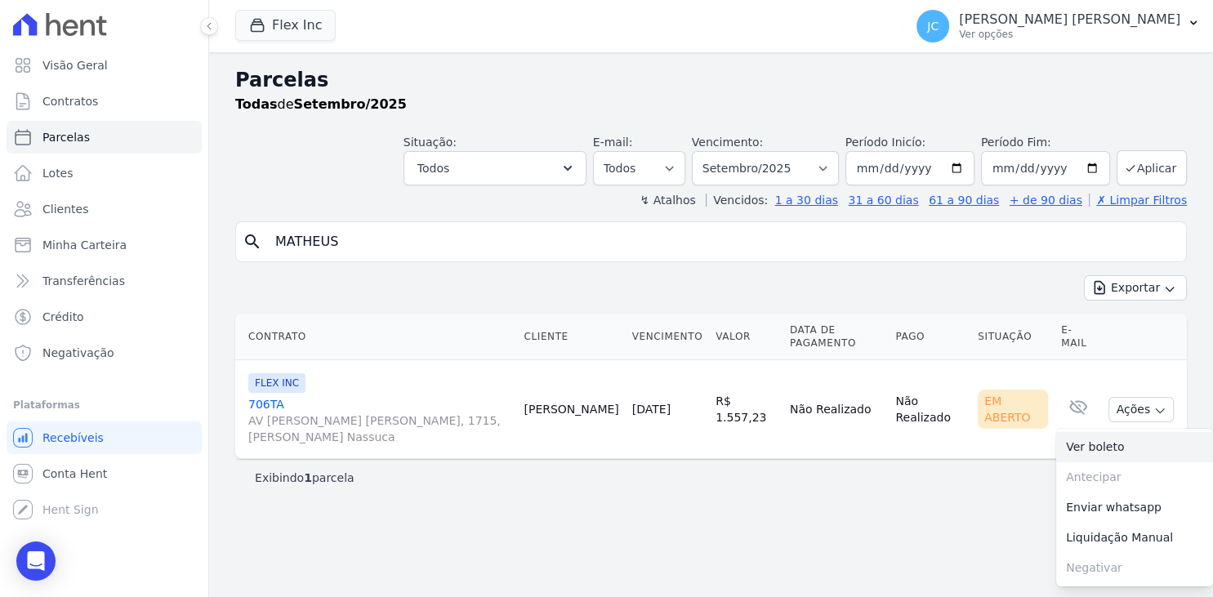
click at [1110, 436] on link "Ver boleto" at bounding box center [1135, 447] width 157 height 30
drag, startPoint x: 447, startPoint y: 232, endPoint x: 167, endPoint y: 262, distance: 281.9
click at [266, 258] on input "MATHEUS" at bounding box center [723, 242] width 914 height 33
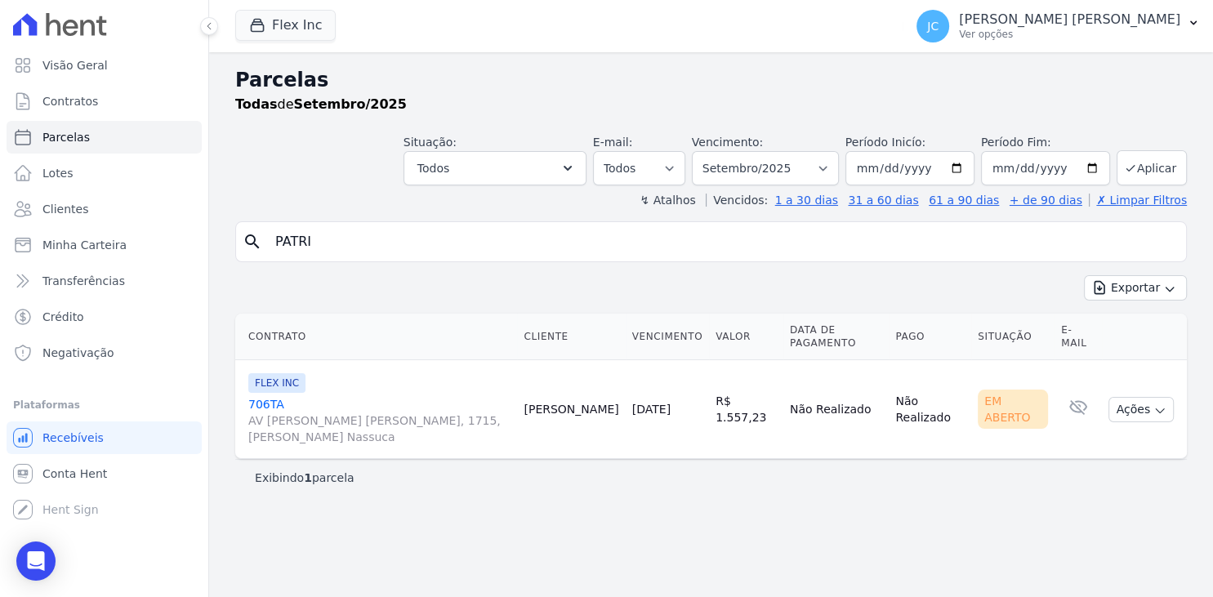
type input "PATRI"
select select
click at [1151, 397] on button "Ações" at bounding box center [1141, 409] width 65 height 25
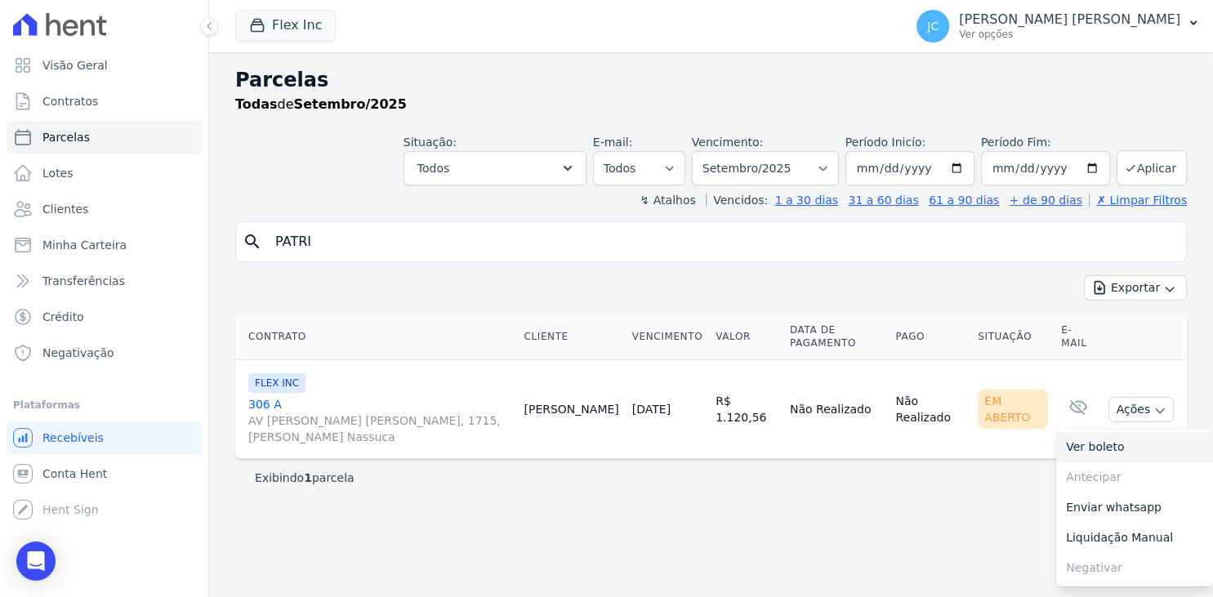
click at [1126, 434] on link "Ver boleto" at bounding box center [1135, 447] width 157 height 30
drag, startPoint x: 389, startPoint y: 234, endPoint x: 136, endPoint y: 249, distance: 253.0
click at [266, 249] on input "PATRI" at bounding box center [723, 242] width 914 height 33
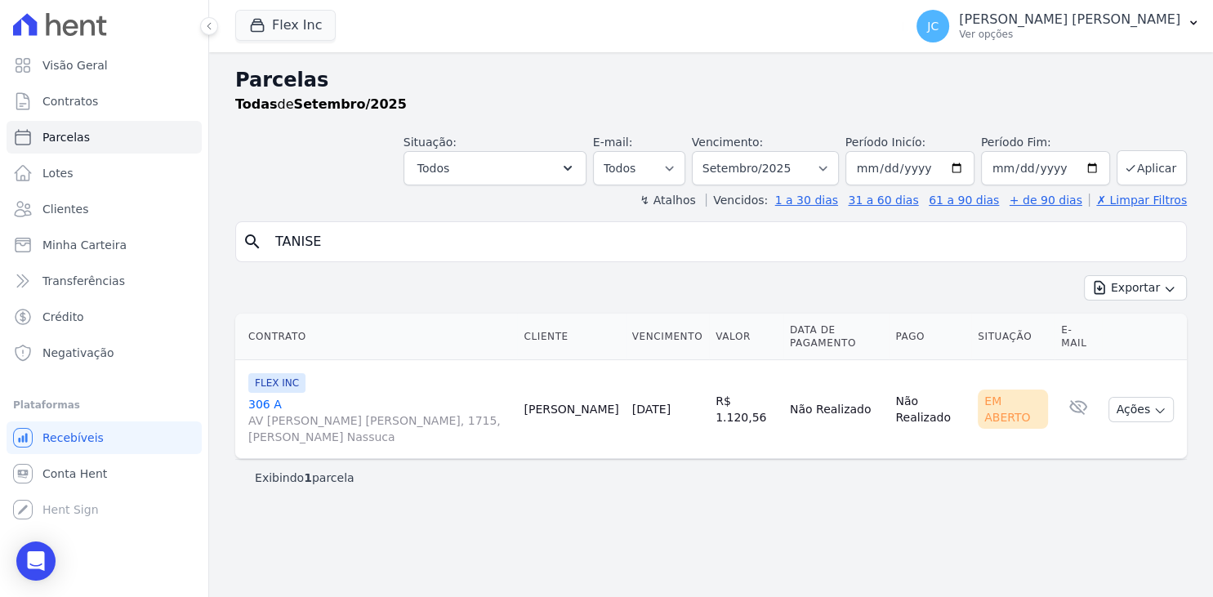
type input "TANISE"
select select
click at [1154, 397] on button "Ações" at bounding box center [1141, 409] width 65 height 25
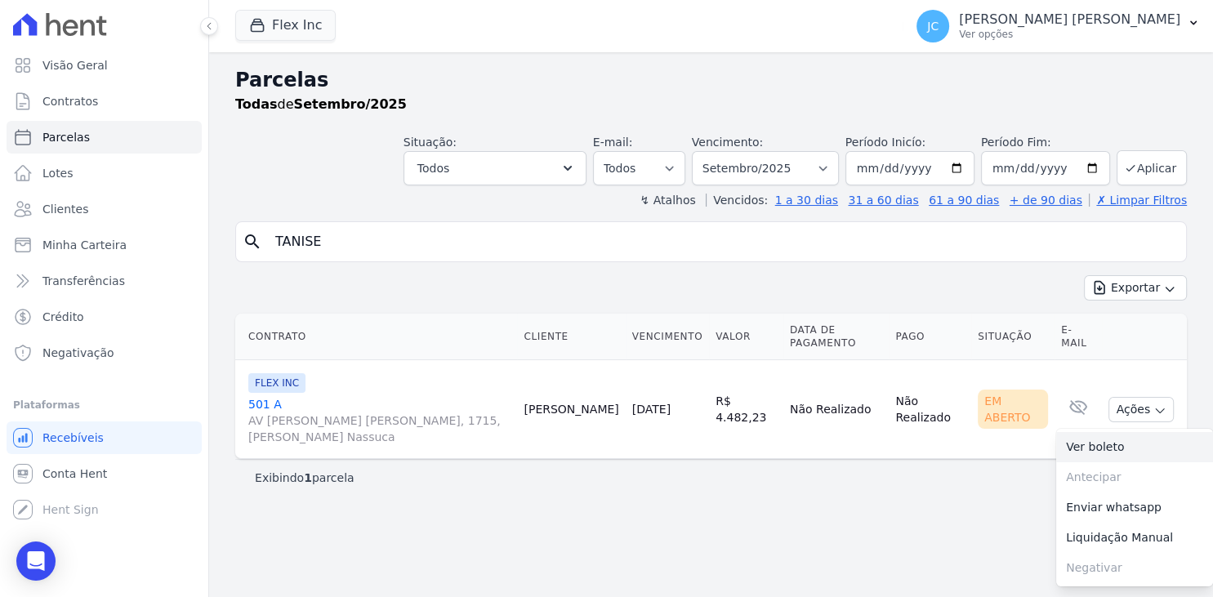
click at [1136, 432] on link "Ver boleto" at bounding box center [1135, 447] width 157 height 30
drag, startPoint x: 410, startPoint y: 238, endPoint x: 181, endPoint y: 270, distance: 231.0
click at [266, 258] on input "TANISE" at bounding box center [723, 242] width 914 height 33
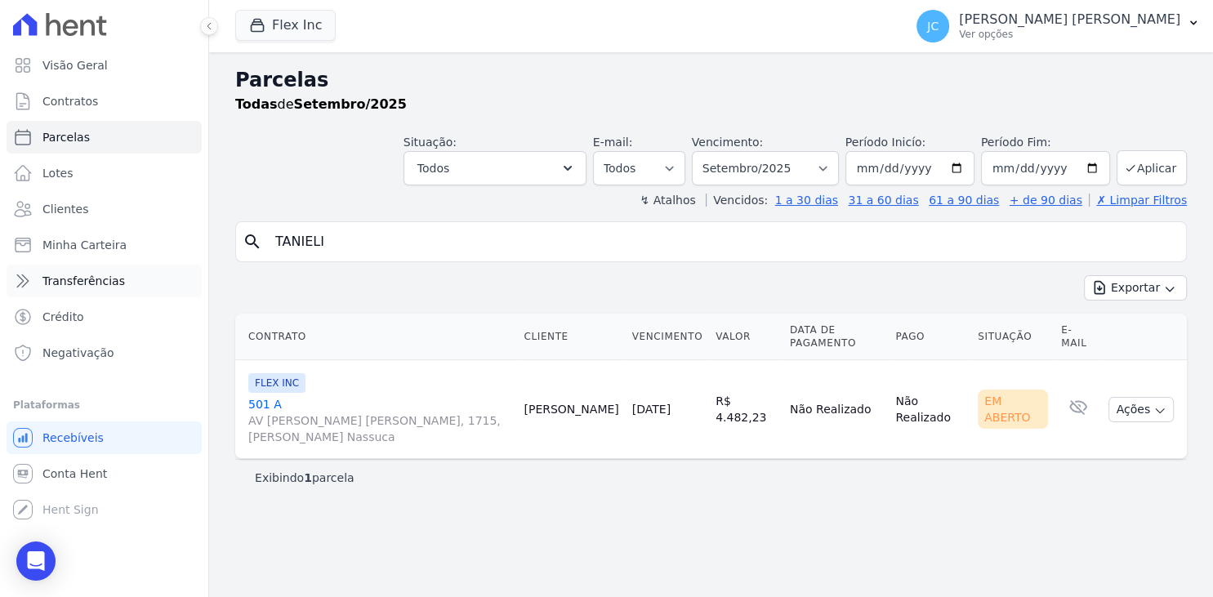
type input "TANIELI"
select select
click at [1144, 397] on button "Ações" at bounding box center [1141, 409] width 65 height 25
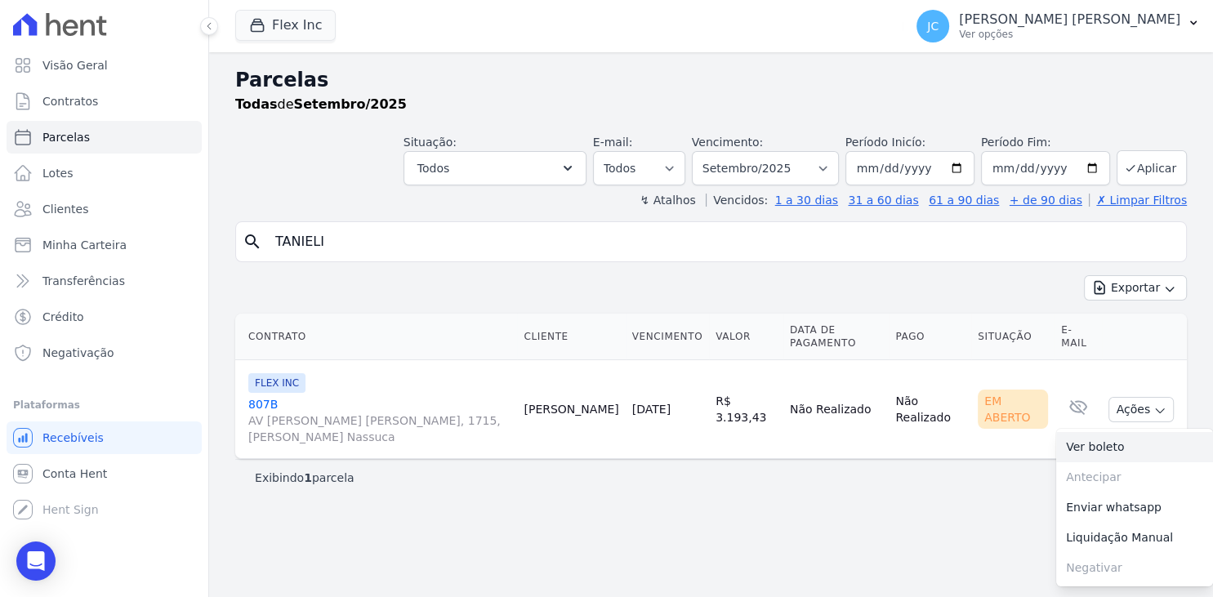
click at [1129, 432] on link "Ver boleto" at bounding box center [1135, 447] width 157 height 30
click at [1153, 432] on link "Ver boleto" at bounding box center [1135, 447] width 157 height 30
